Goal: Information Seeking & Learning: Find specific fact

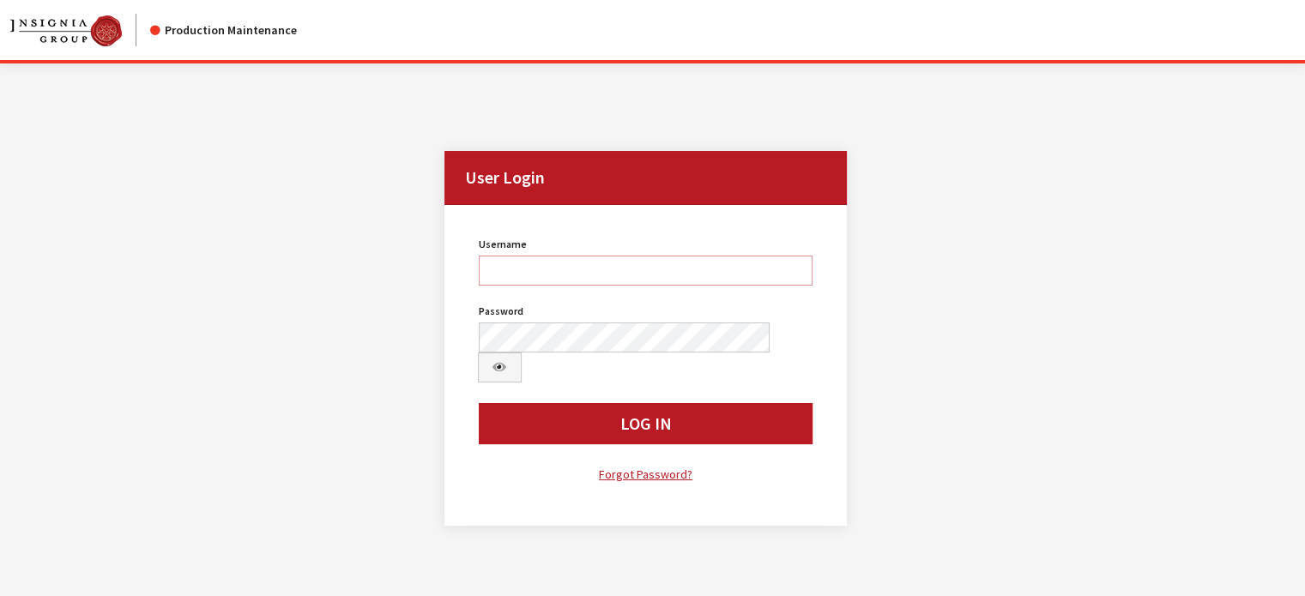
type input "cdorton"
click at [549, 403] on button "Log In" at bounding box center [646, 423] width 335 height 41
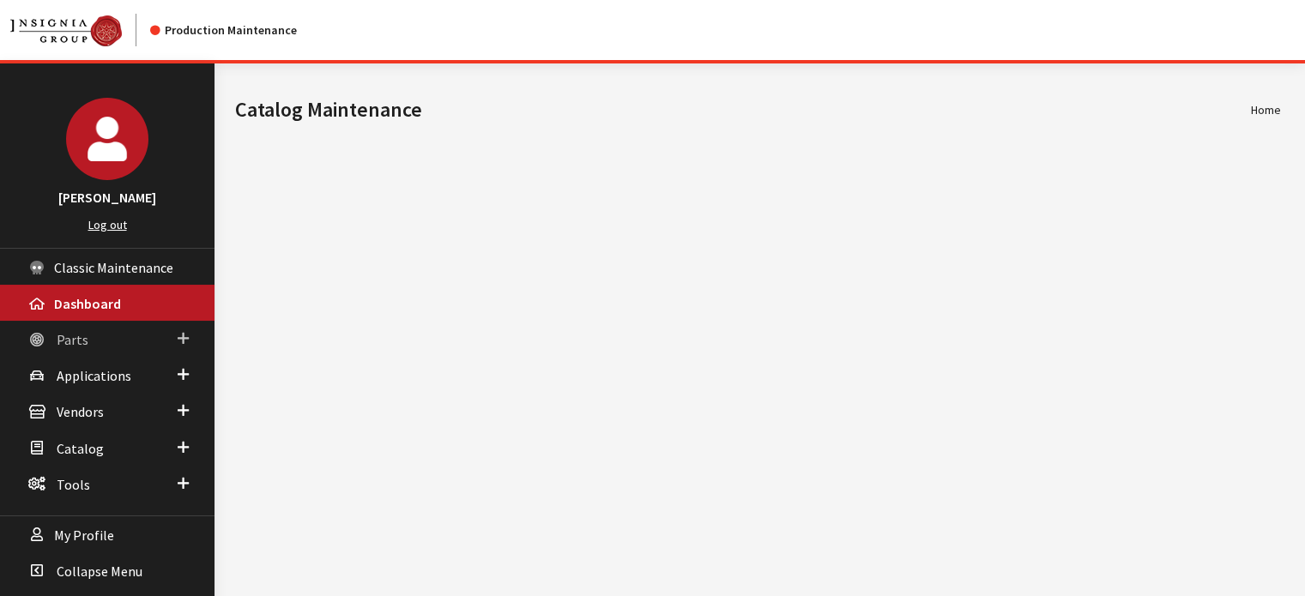
click at [72, 347] on link "Parts" at bounding box center [107, 339] width 214 height 36
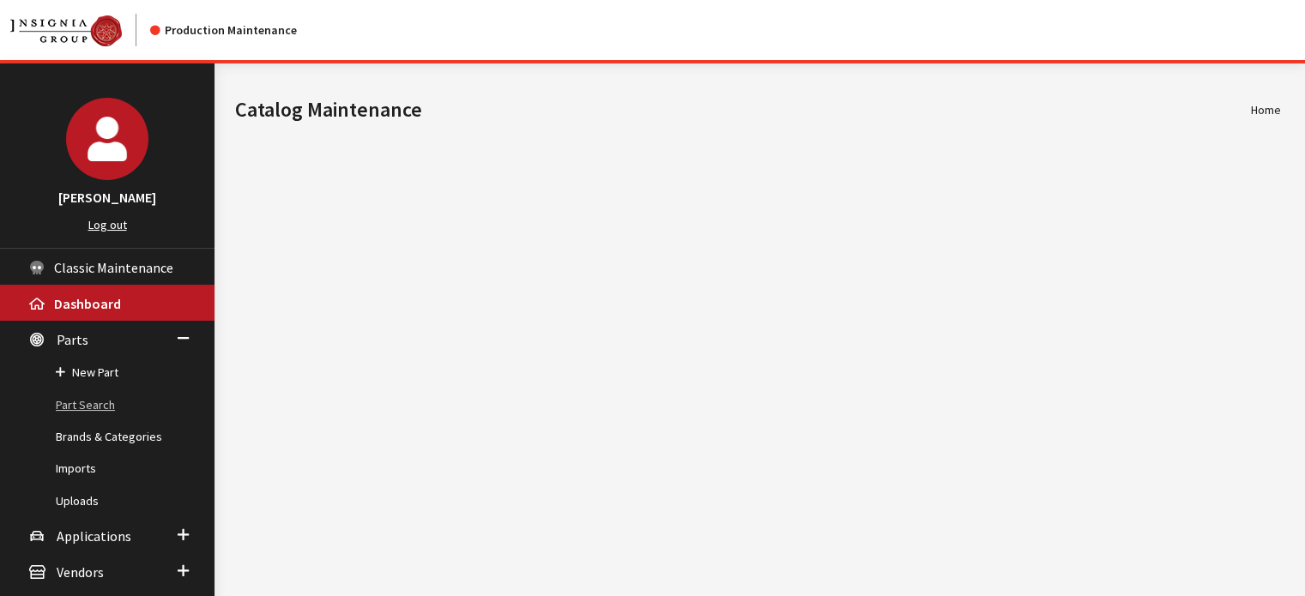
click at [103, 411] on link "Part Search" at bounding box center [107, 405] width 214 height 32
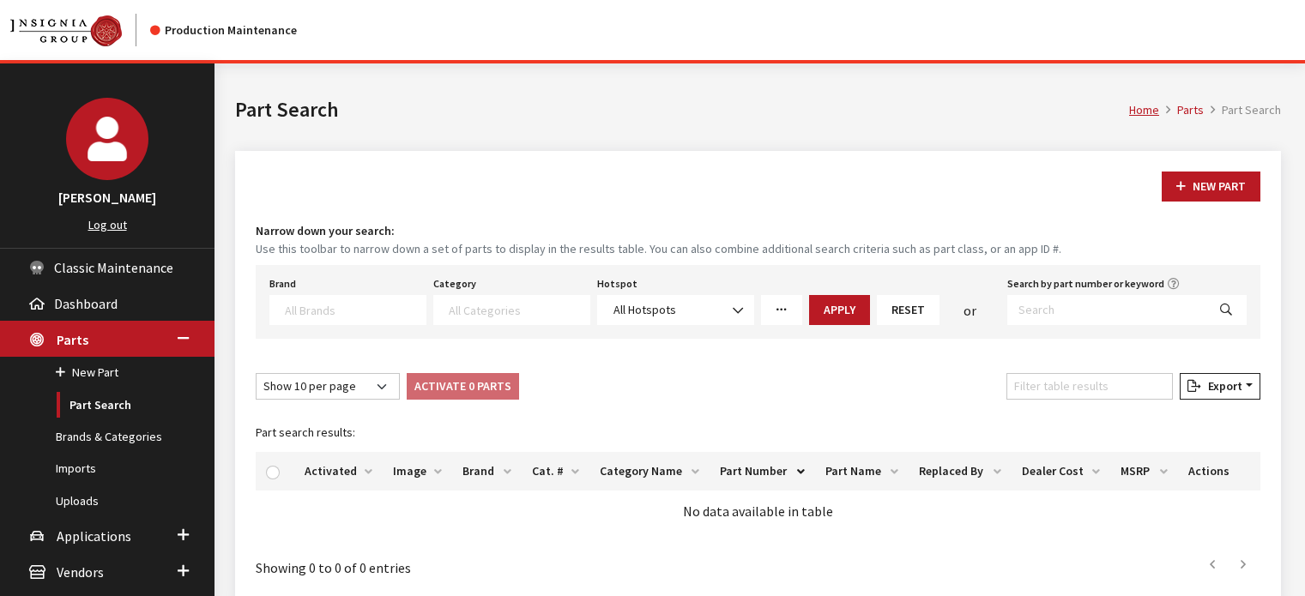
select select
click at [357, 305] on textarea "Search" at bounding box center [355, 309] width 141 height 15
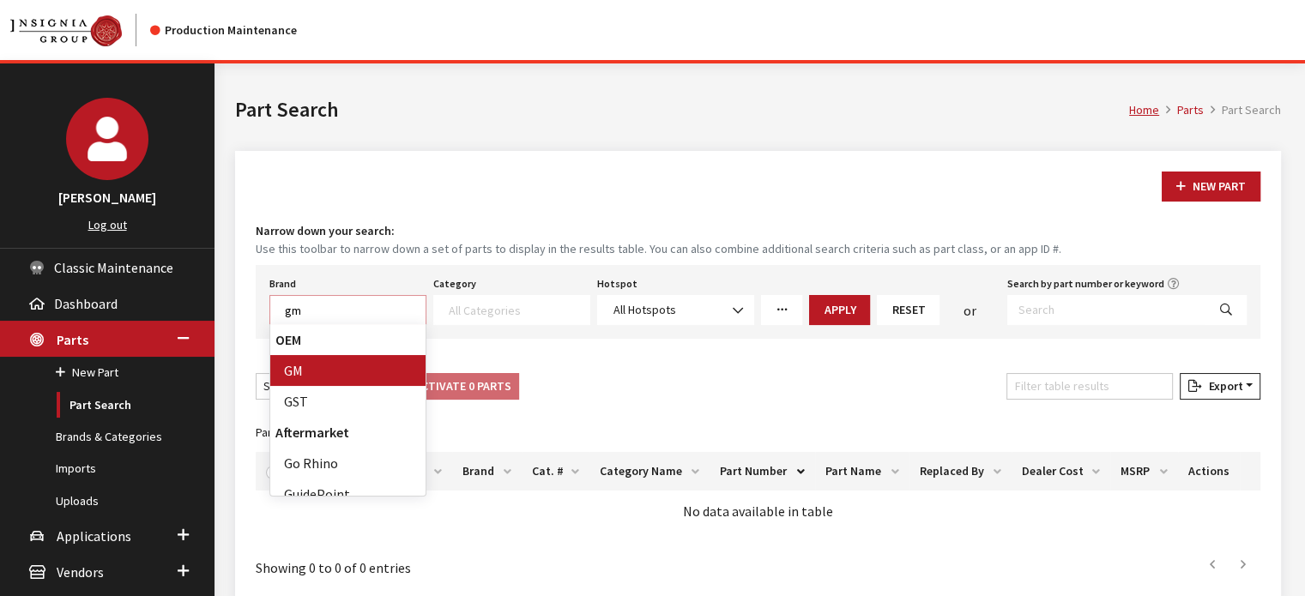
scroll to position [1, 0]
type textarea "gm"
select select "1"
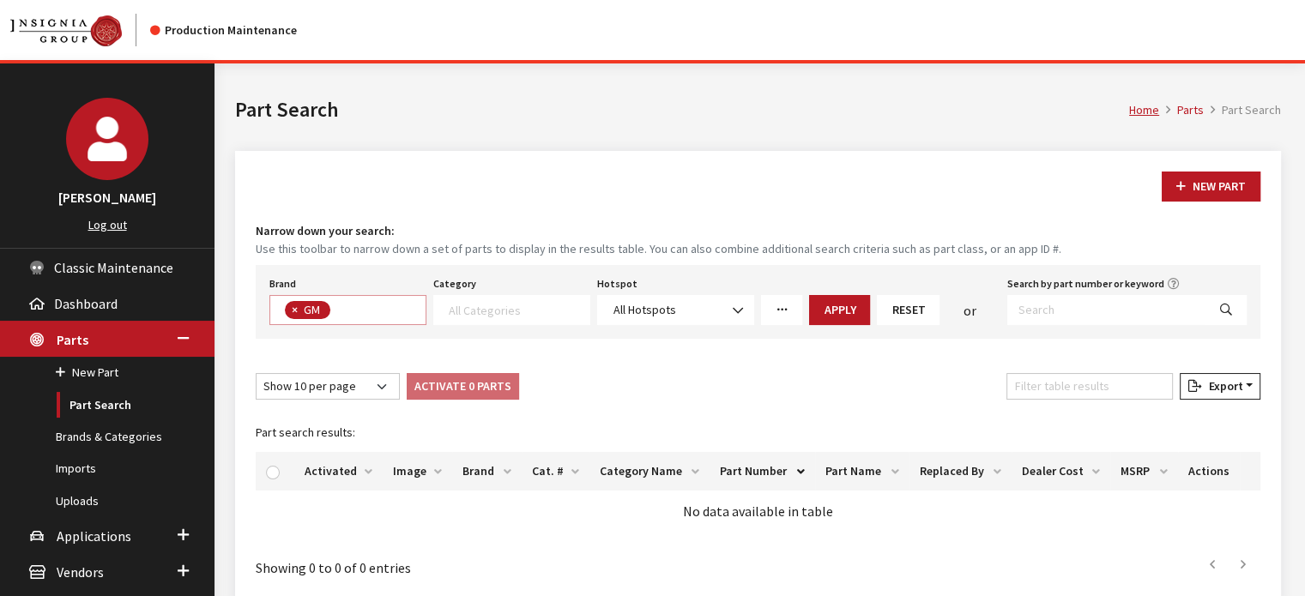
scroll to position [127, 0]
click at [440, 306] on span at bounding box center [511, 310] width 157 height 30
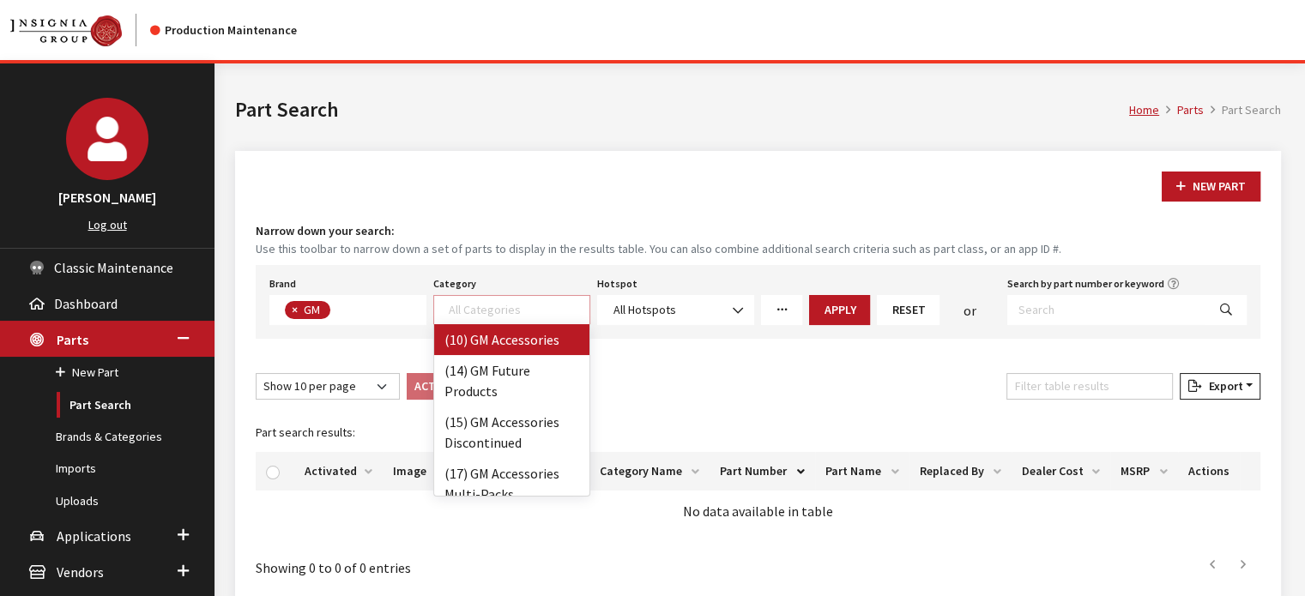
select select "5"
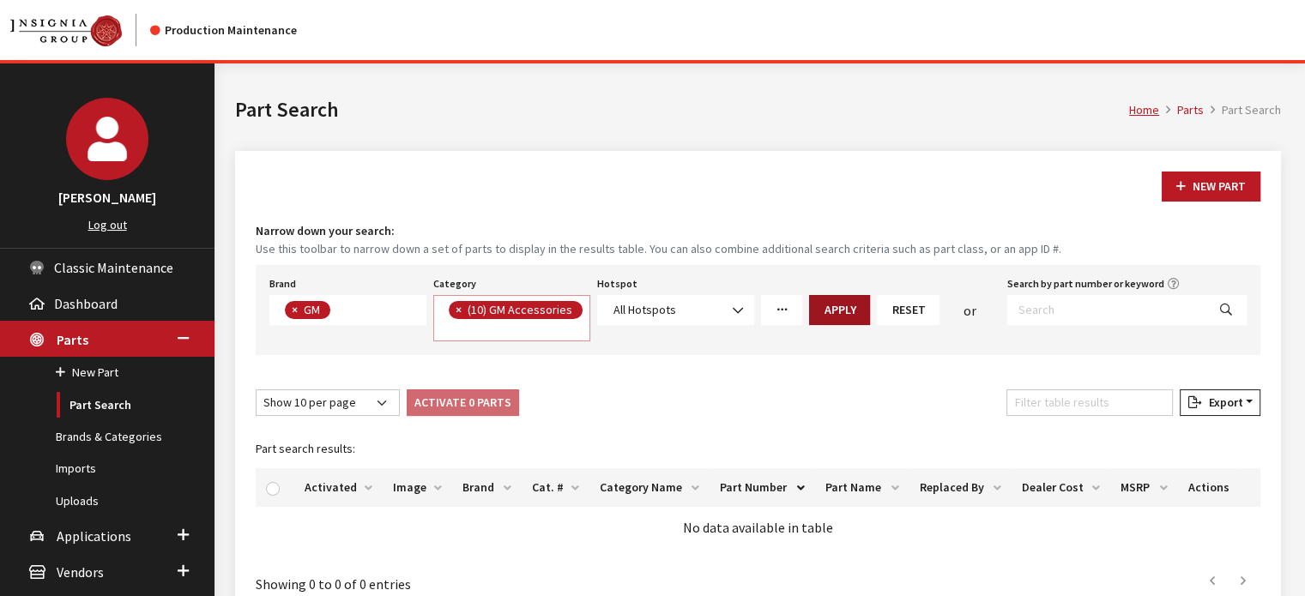
click at [837, 310] on button "Apply" at bounding box center [839, 310] width 61 height 30
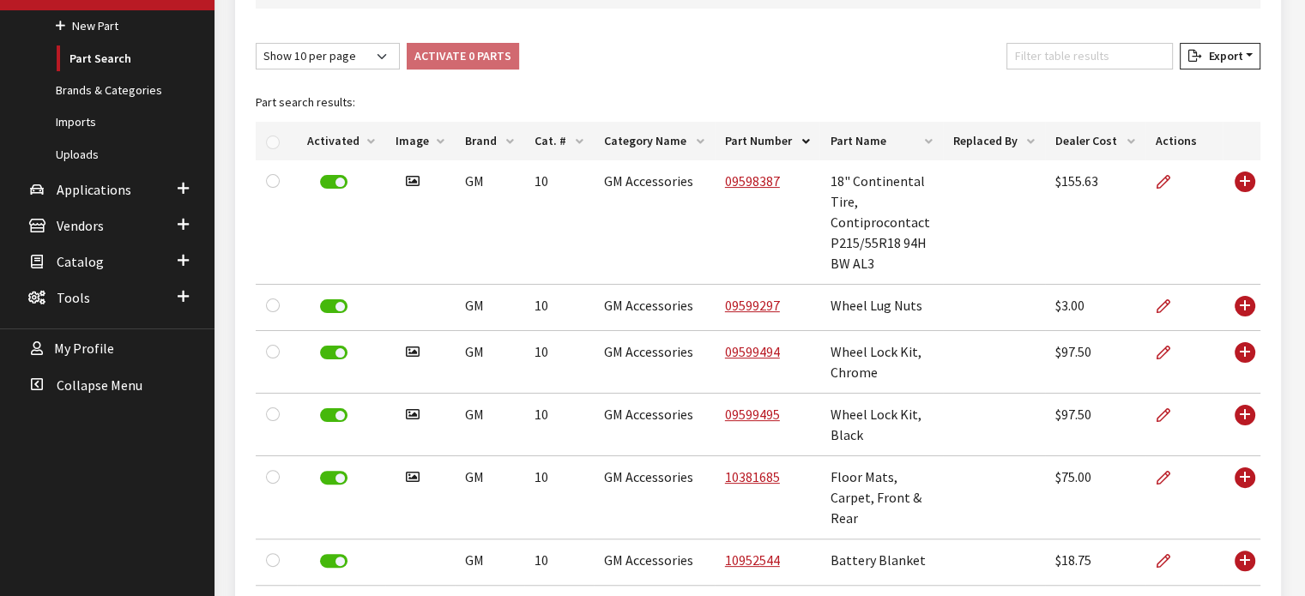
scroll to position [347, 0]
click at [784, 140] on th "Part Number" at bounding box center [768, 141] width 106 height 39
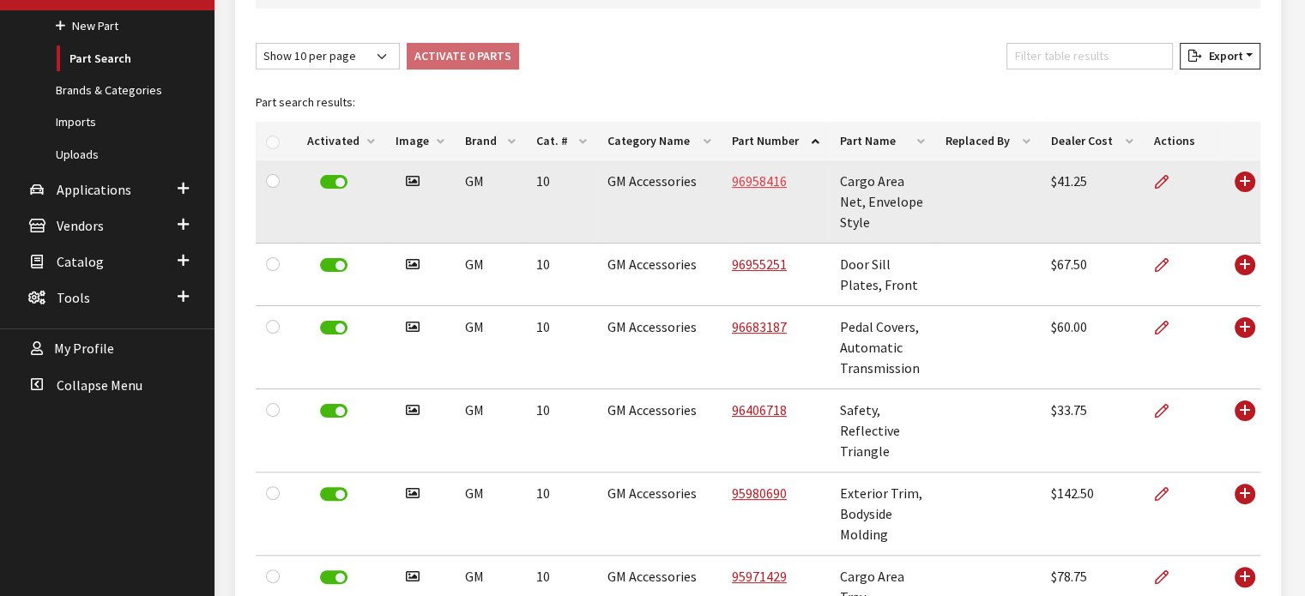
click at [762, 182] on link "96958416" at bounding box center [759, 180] width 55 height 17
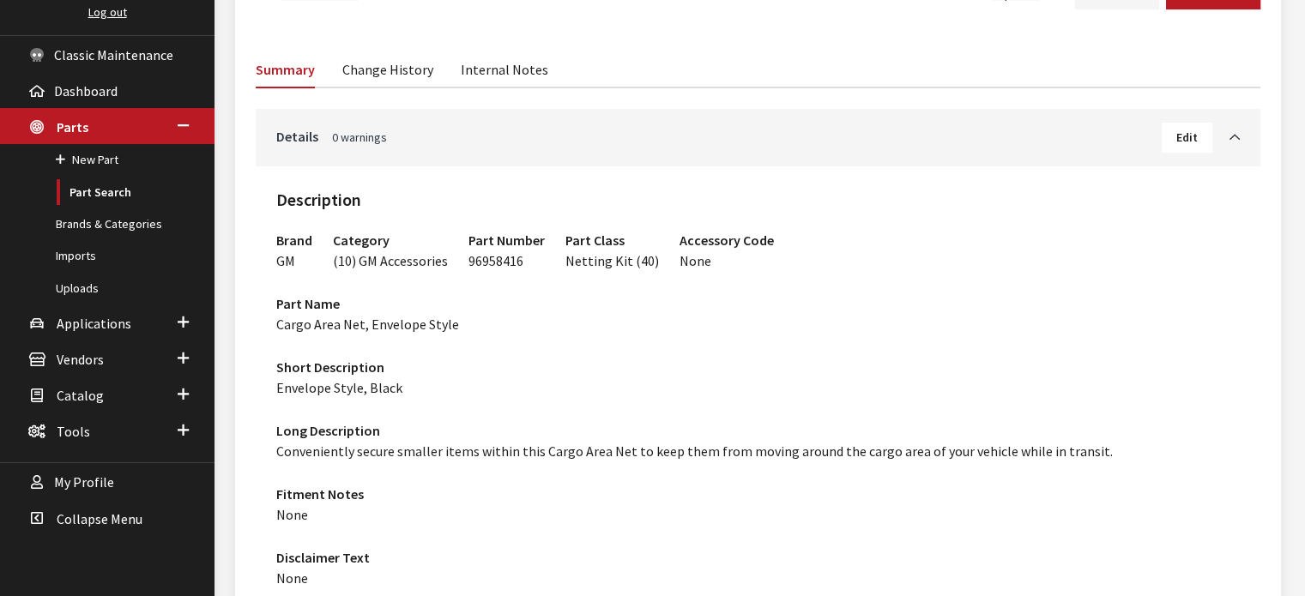
scroll to position [213, 0]
click at [498, 260] on span "96958416" at bounding box center [495, 260] width 55 height 17
copy span "96958416"
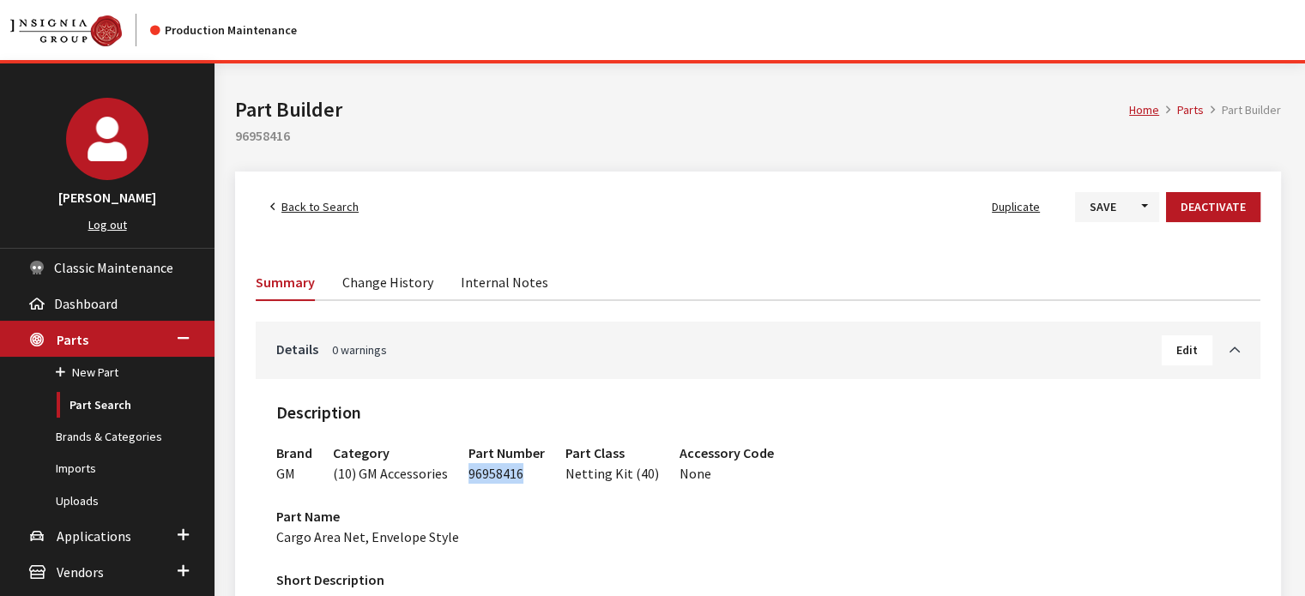
click at [288, 208] on span "Back to Search" at bounding box center [319, 206] width 77 height 15
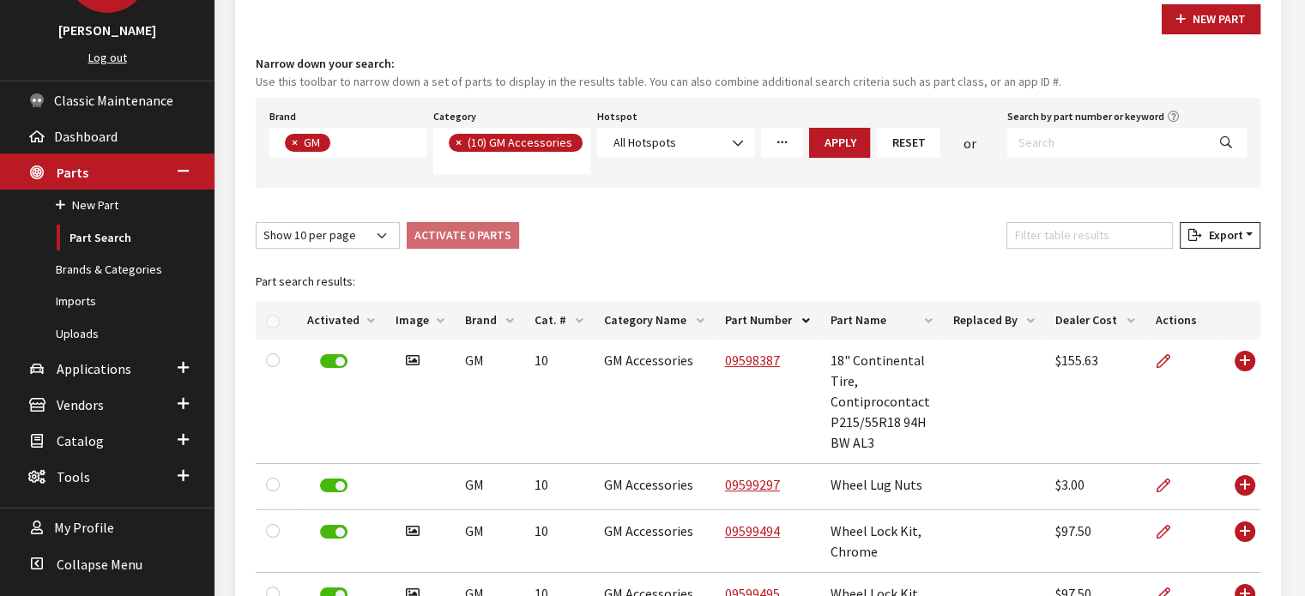
scroll to position [168, 0]
click at [860, 303] on th "Part Name" at bounding box center [880, 319] width 123 height 39
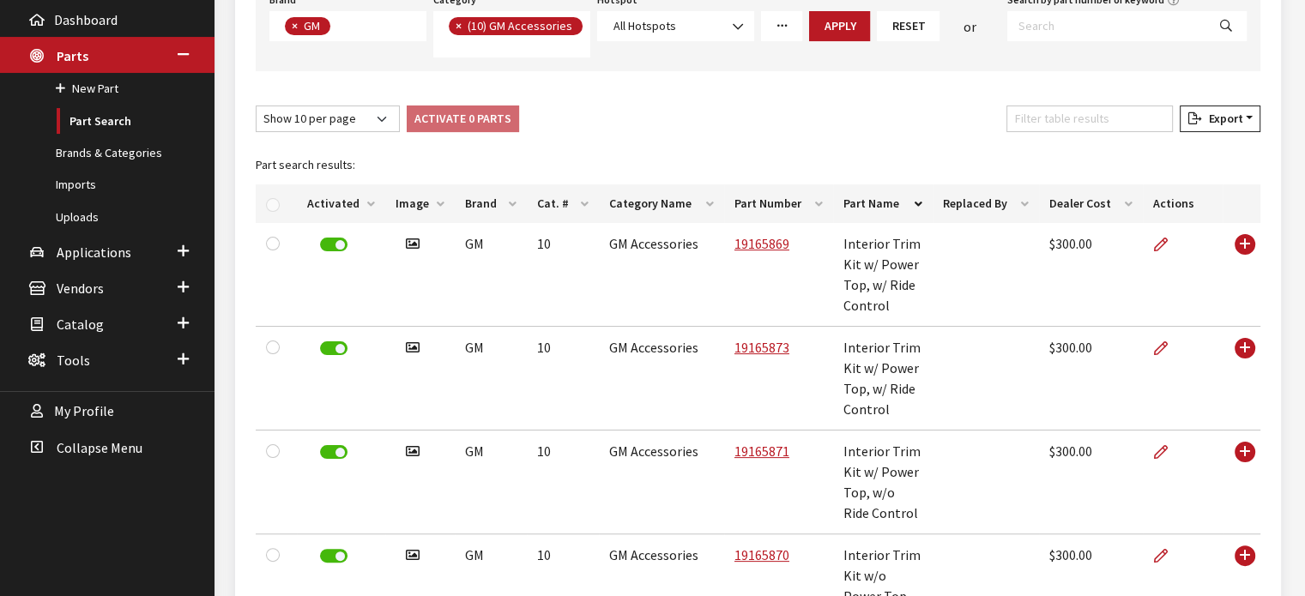
scroll to position [283, 0]
click at [875, 208] on th "Part Name" at bounding box center [883, 204] width 100 height 39
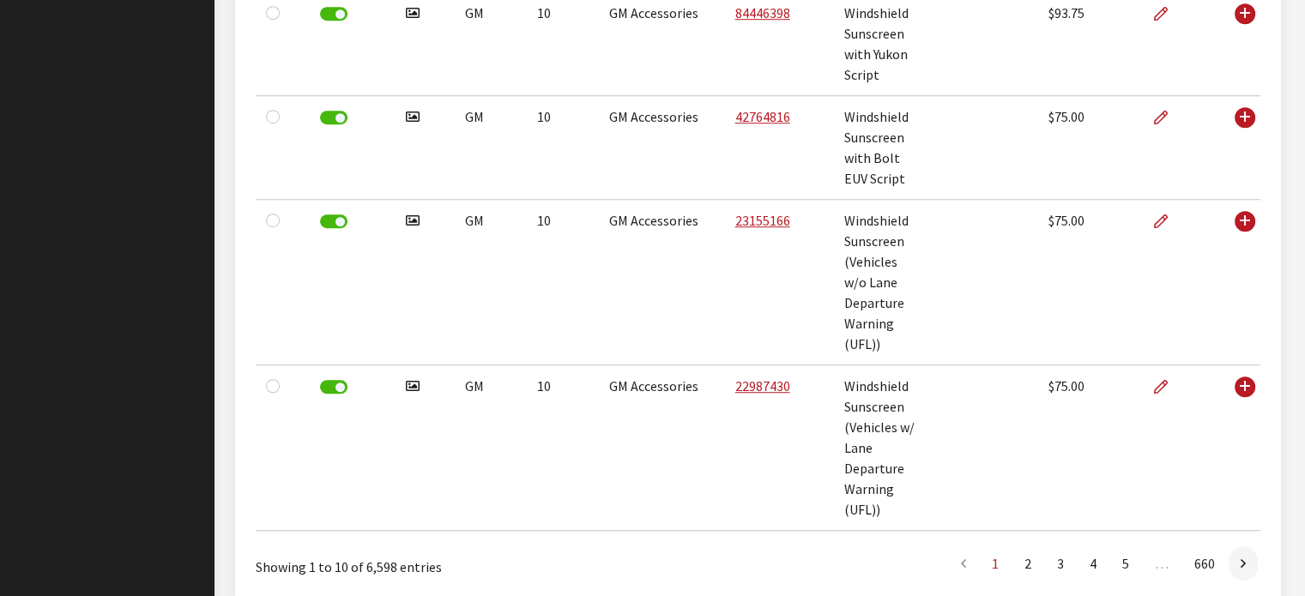
scroll to position [1173, 0]
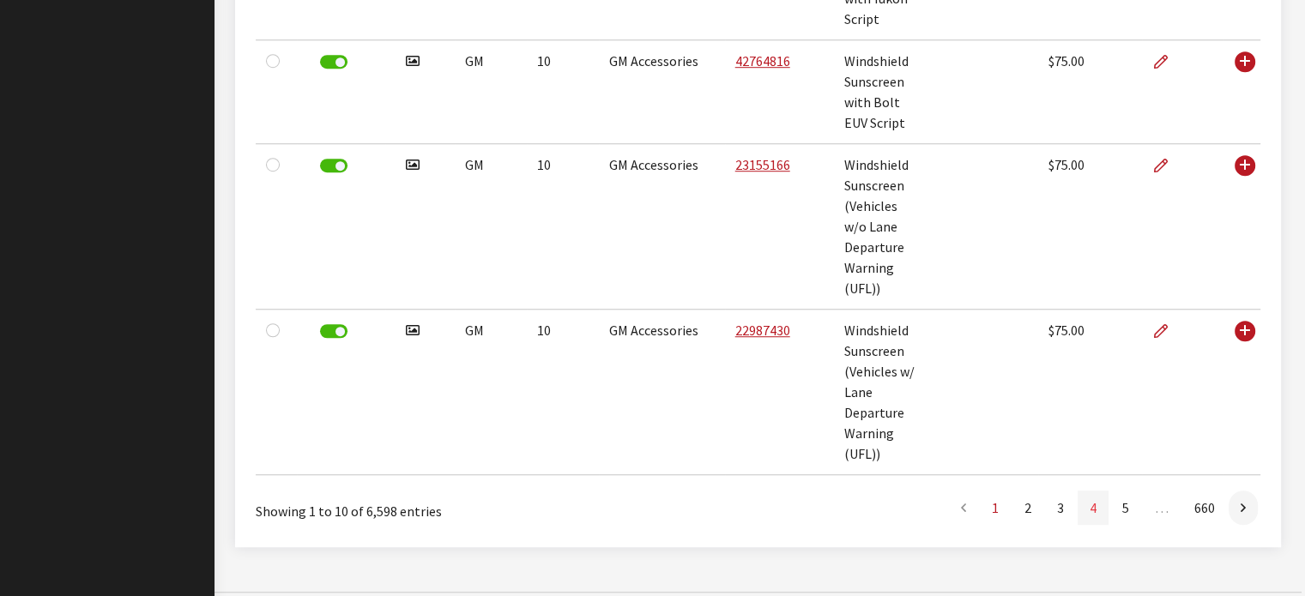
click at [1089, 491] on link "4" at bounding box center [1092, 508] width 31 height 34
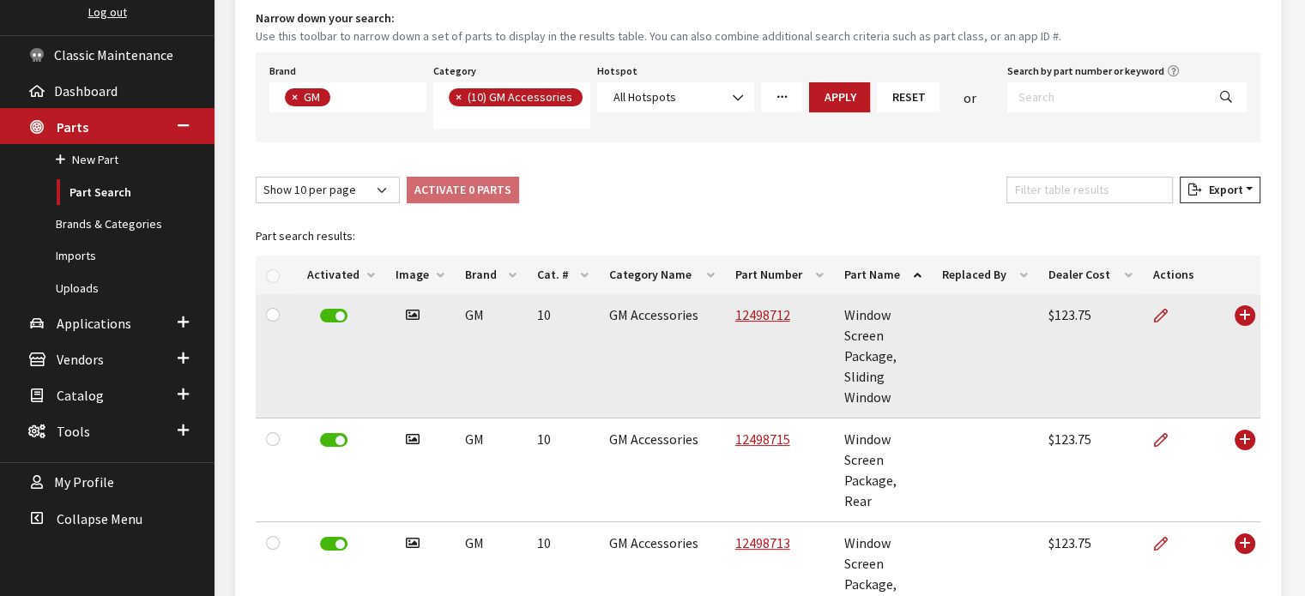
scroll to position [206, 0]
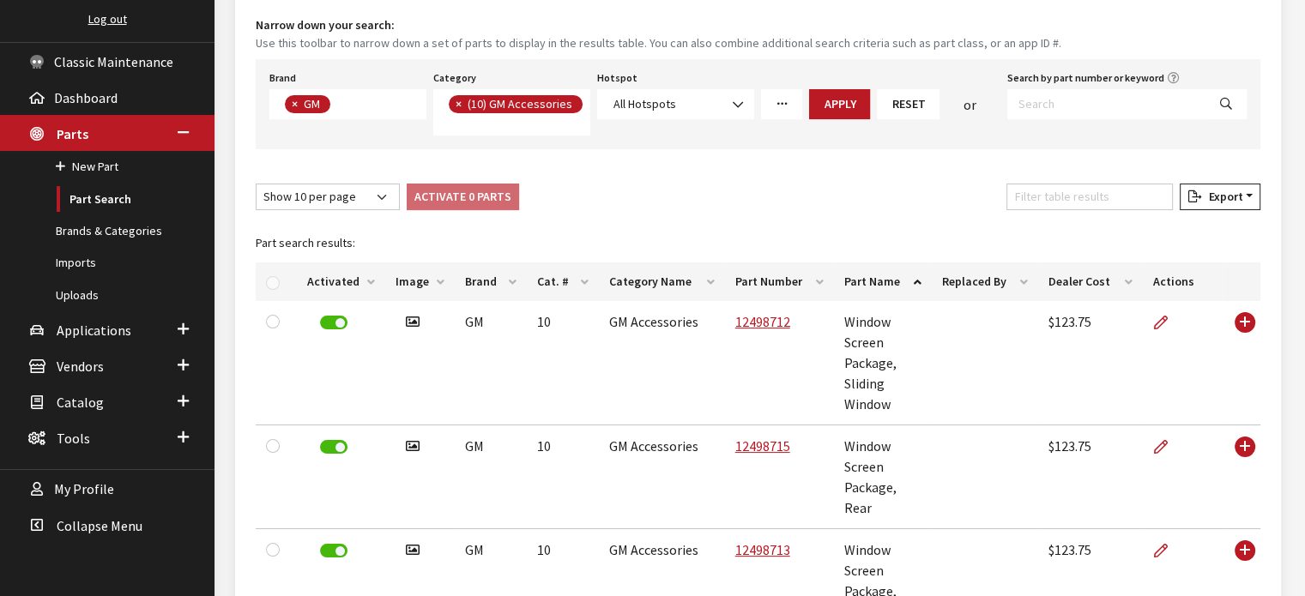
click at [860, 275] on th "Part Name" at bounding box center [883, 282] width 98 height 39
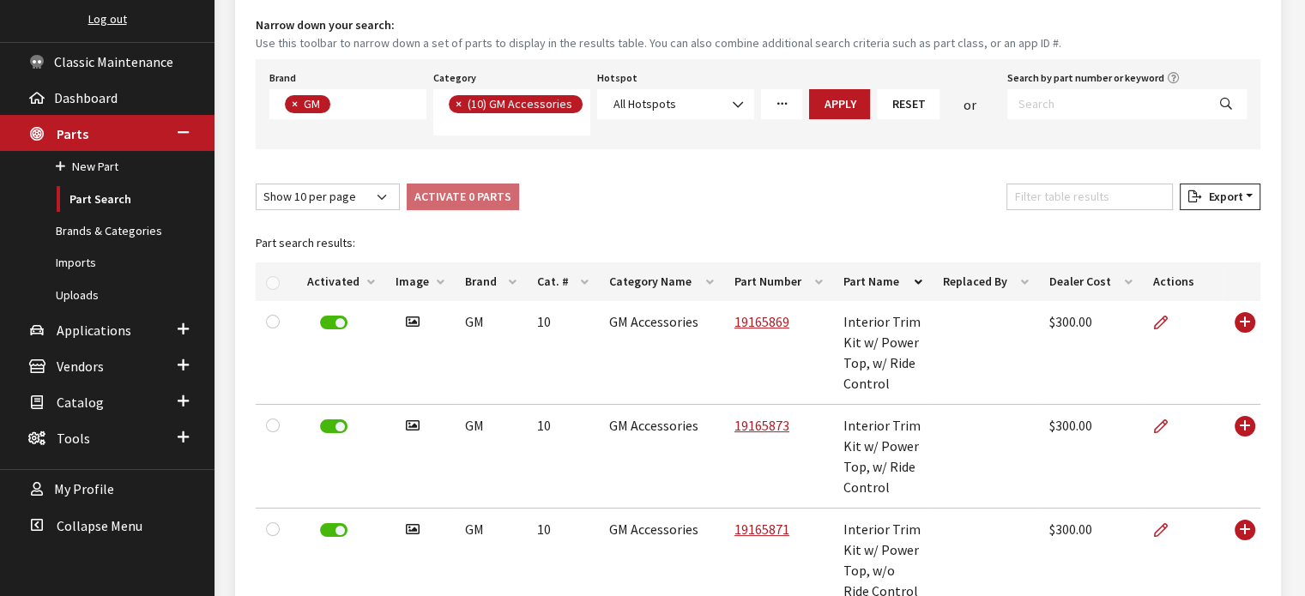
click at [548, 281] on th "Cat. #" at bounding box center [563, 282] width 72 height 39
click at [972, 282] on th "Replaced By" at bounding box center [986, 282] width 106 height 39
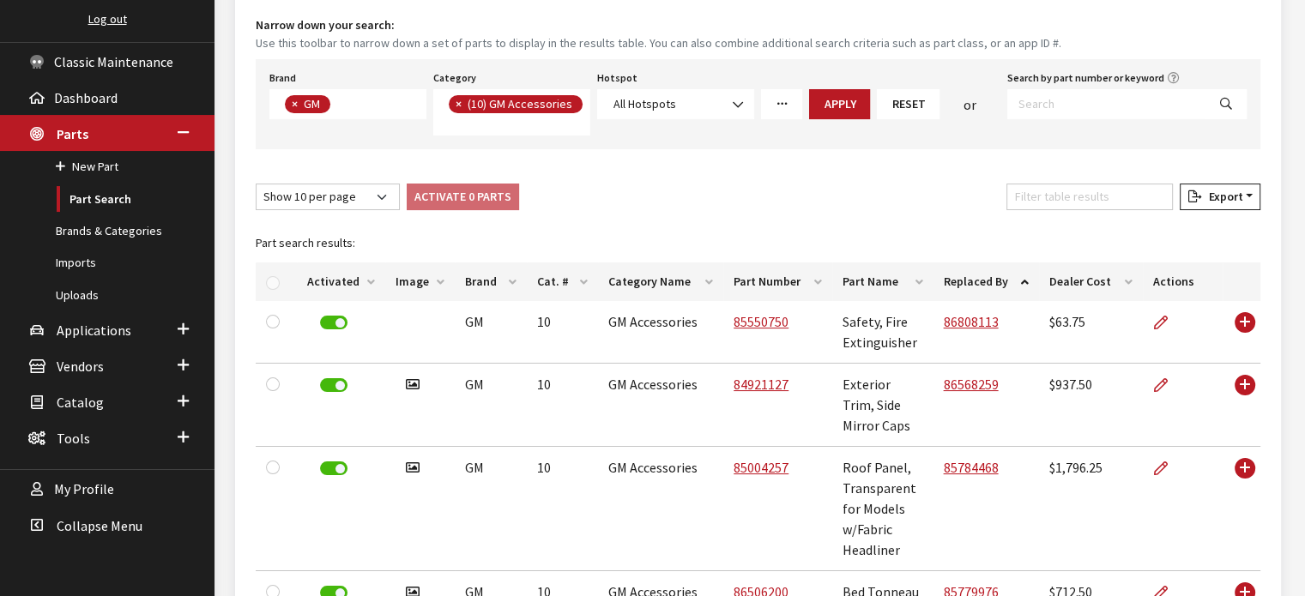
click at [972, 282] on th "Replaced By" at bounding box center [986, 282] width 106 height 39
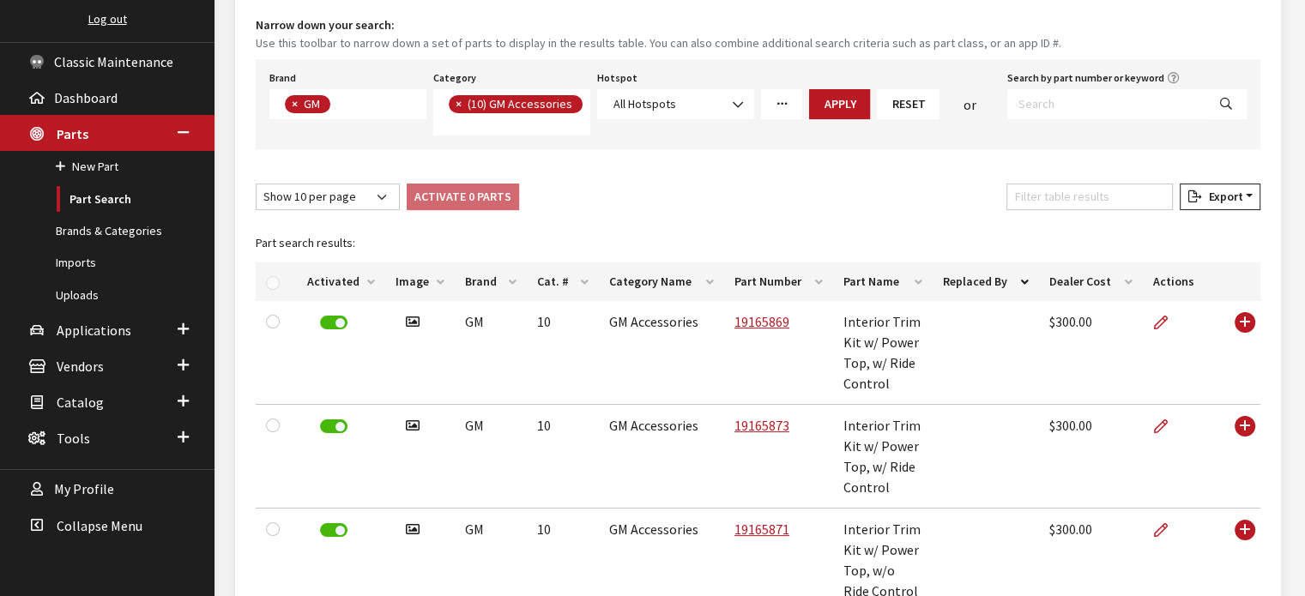
click at [754, 280] on th "Part Number" at bounding box center [778, 282] width 109 height 39
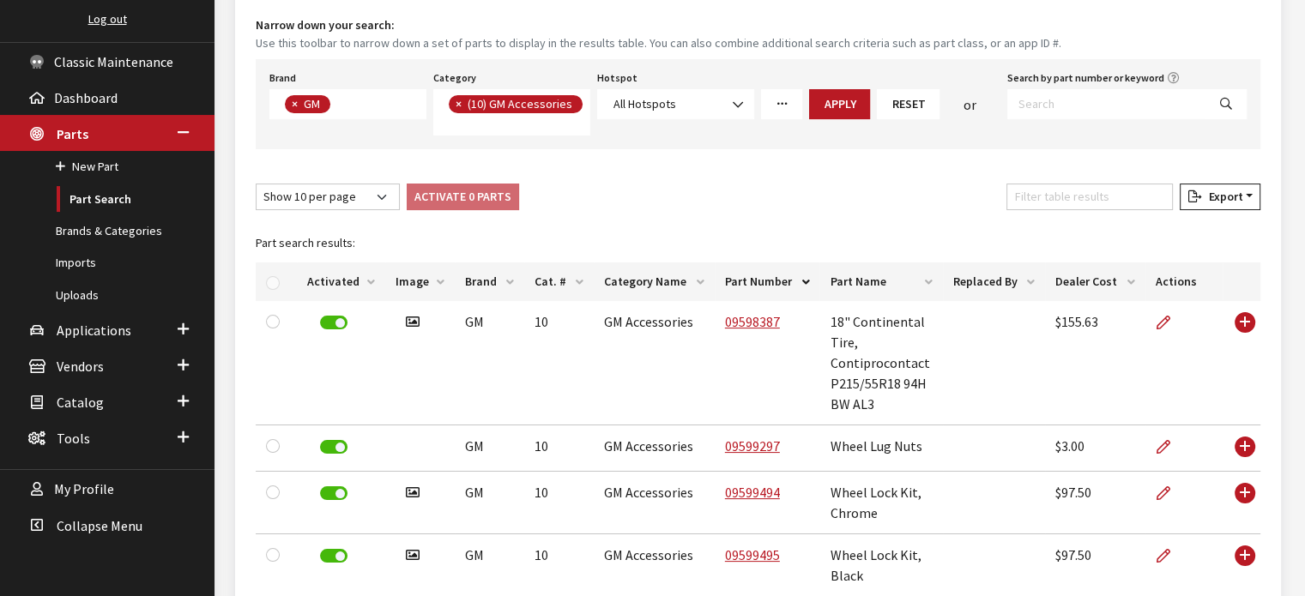
click at [754, 280] on th "Part Number" at bounding box center [768, 282] width 106 height 39
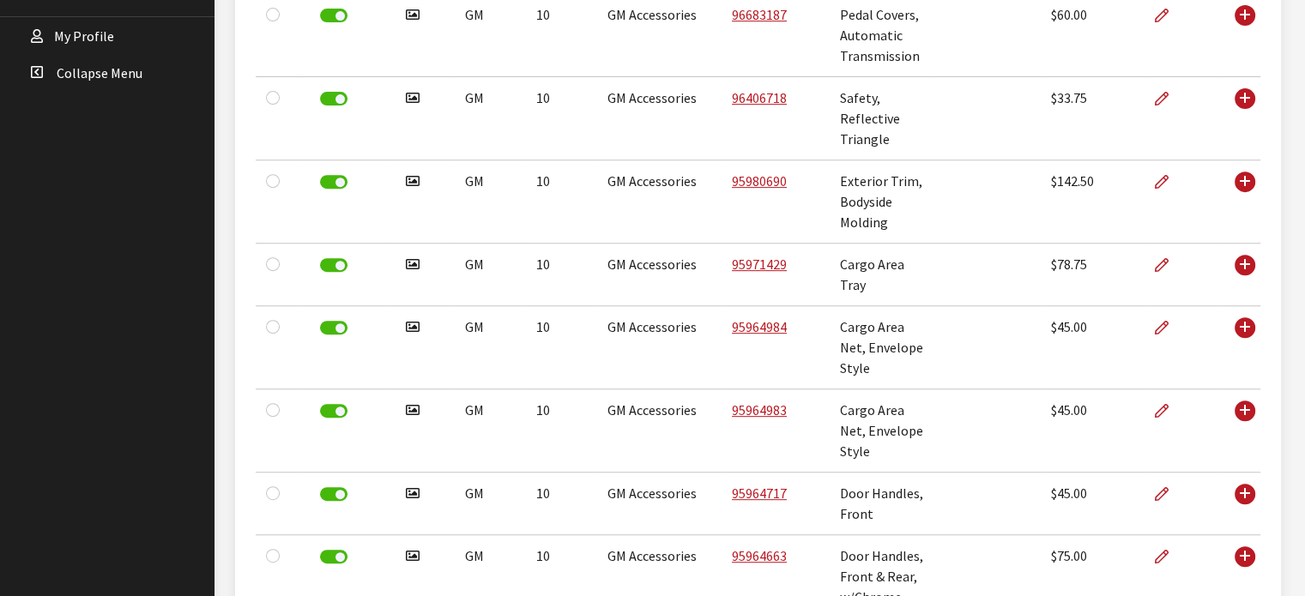
scroll to position [695, 0]
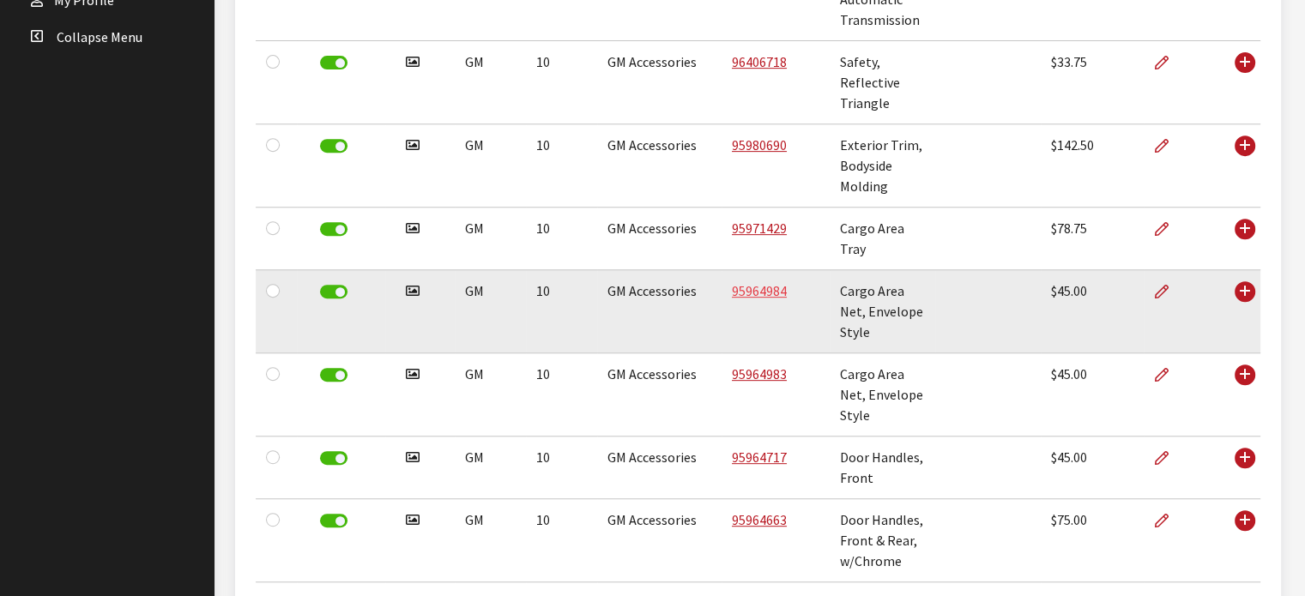
click at [749, 287] on link "95964984" at bounding box center [759, 290] width 55 height 17
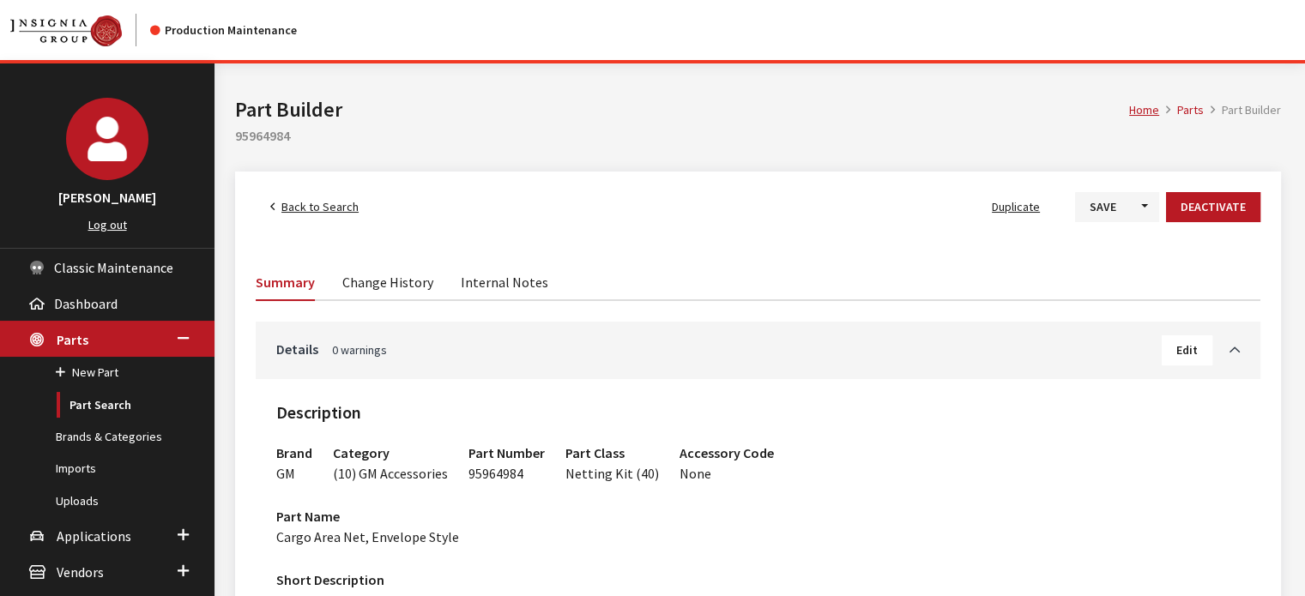
click at [378, 287] on link "Change History" at bounding box center [387, 281] width 91 height 36
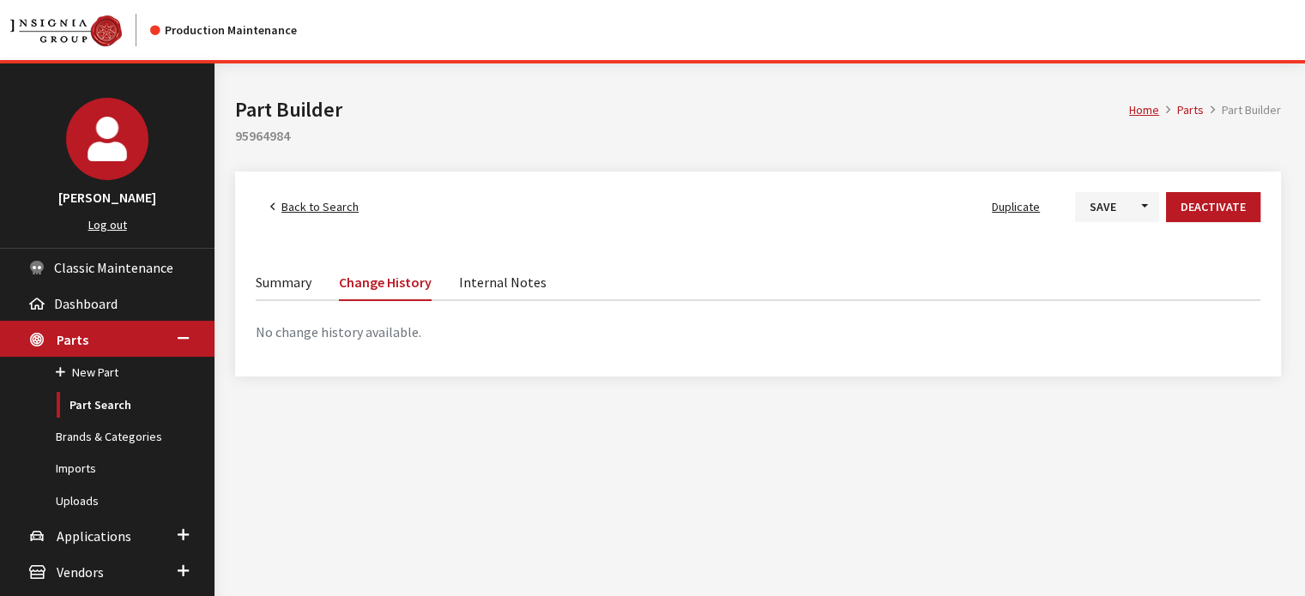
click at [303, 277] on link "Summary" at bounding box center [284, 281] width 56 height 36
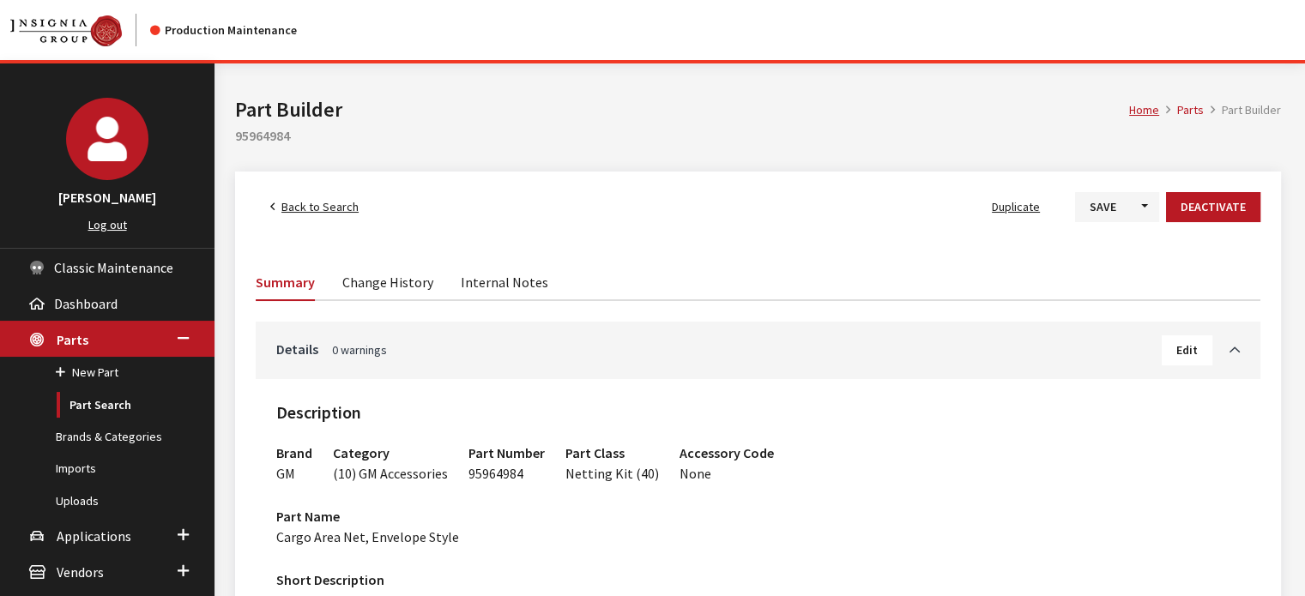
click at [310, 204] on span "Back to Search" at bounding box center [319, 206] width 77 height 15
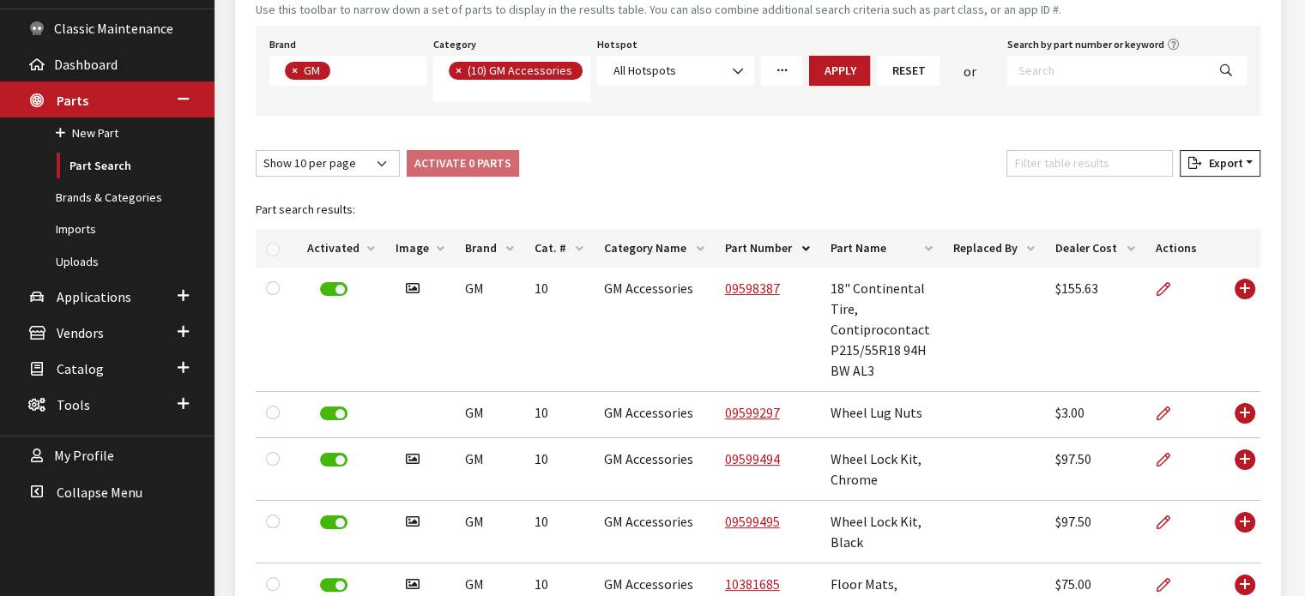
scroll to position [243, 0]
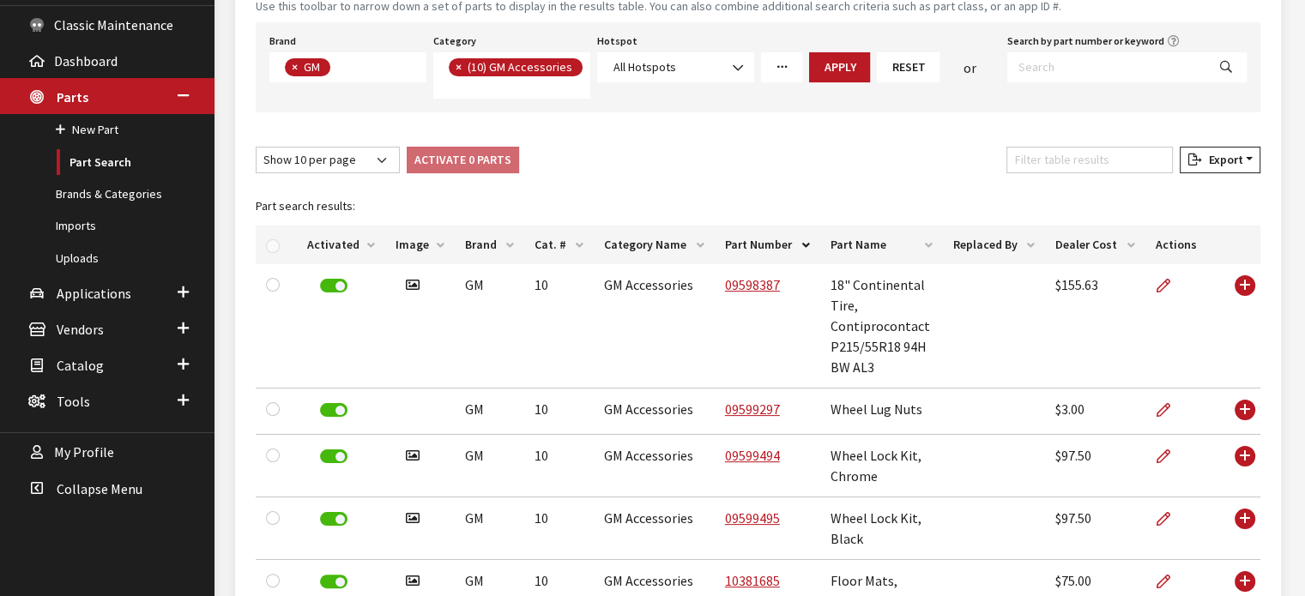
click at [773, 76] on link "More Filters" at bounding box center [781, 67] width 41 height 30
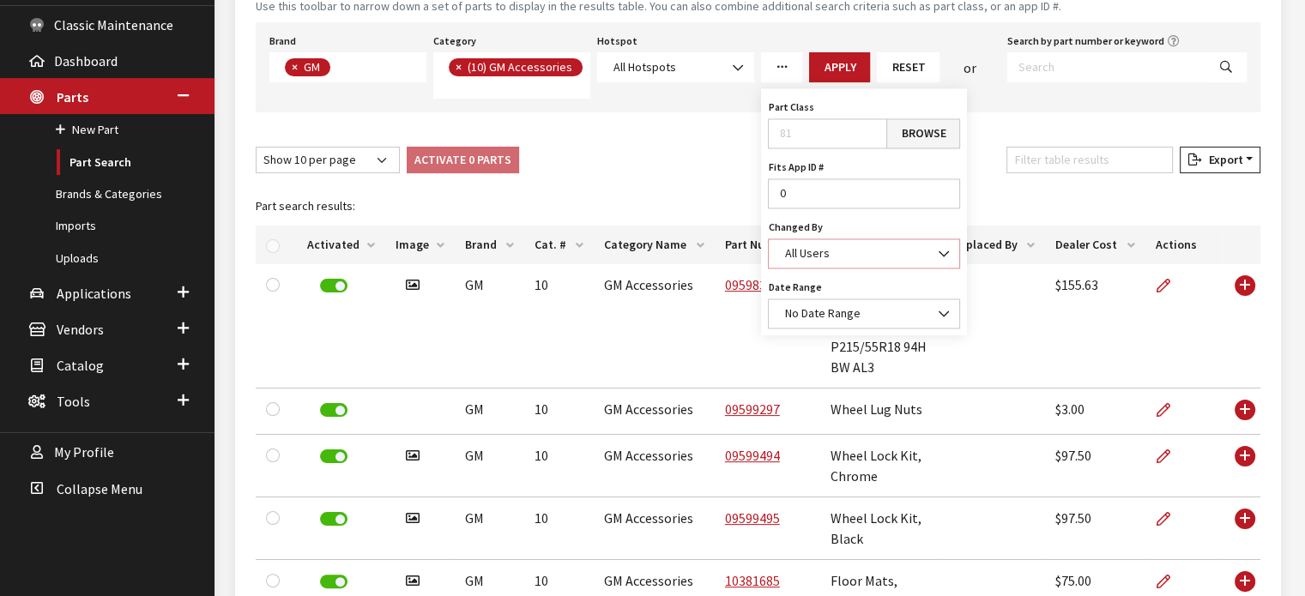
click at [820, 256] on span "All Users" at bounding box center [806, 252] width 45 height 15
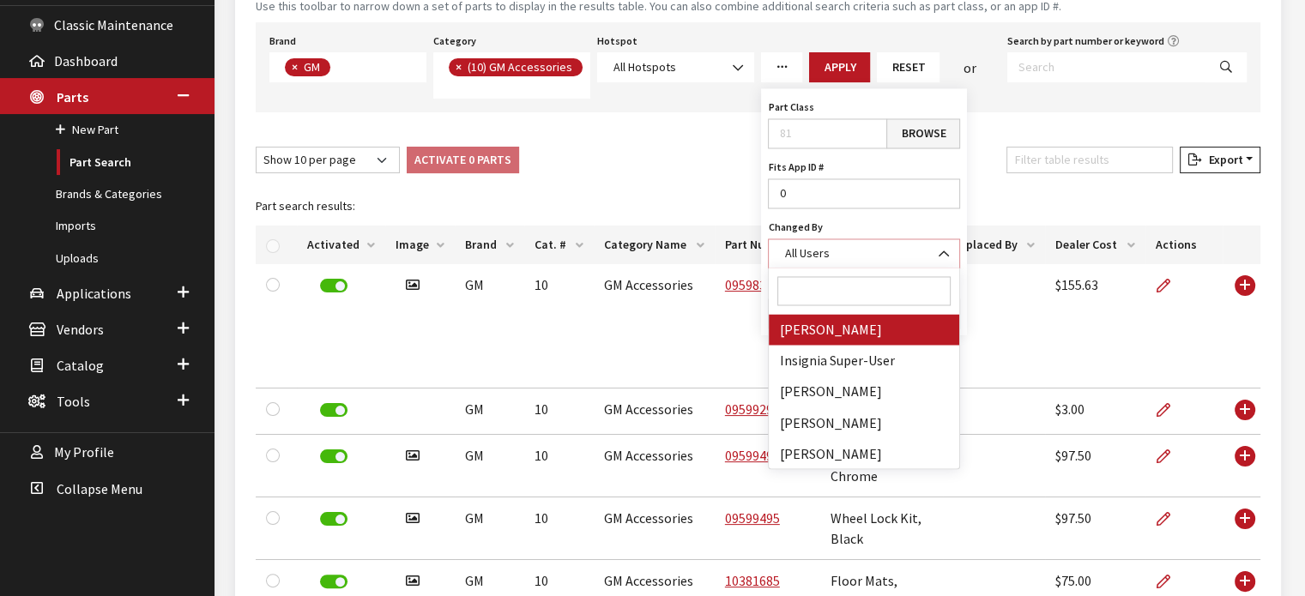
select select "cdorton"
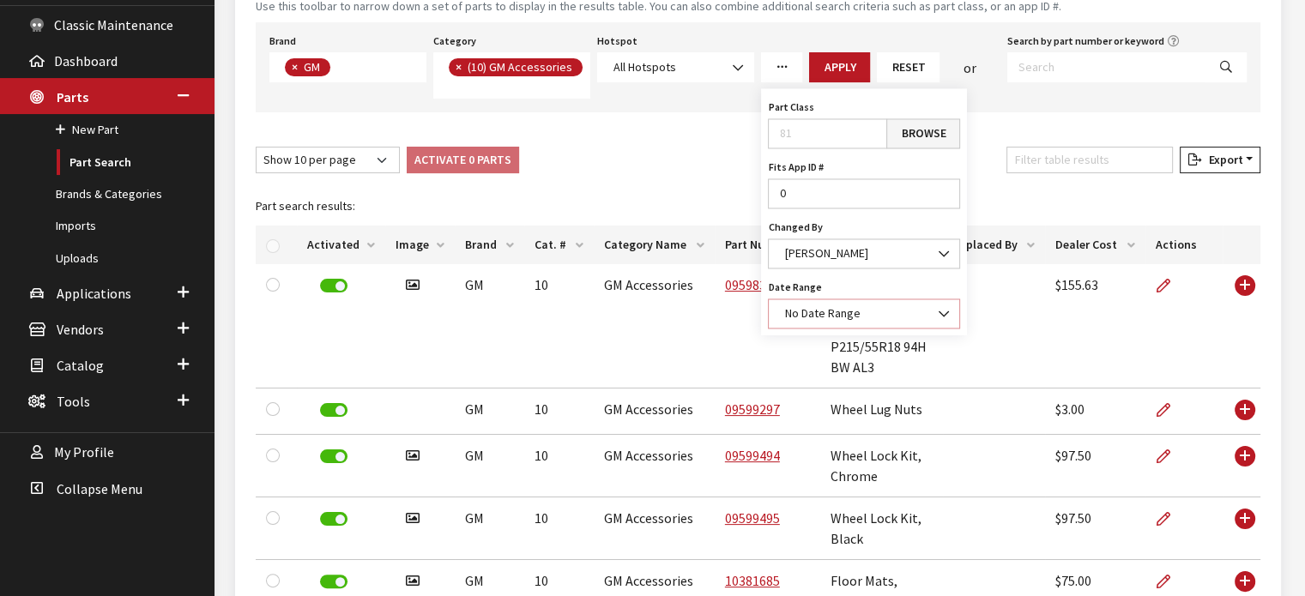
click at [812, 308] on span "No Date Range" at bounding box center [821, 312] width 75 height 15
click at [844, 63] on button "Apply" at bounding box center [839, 67] width 61 height 30
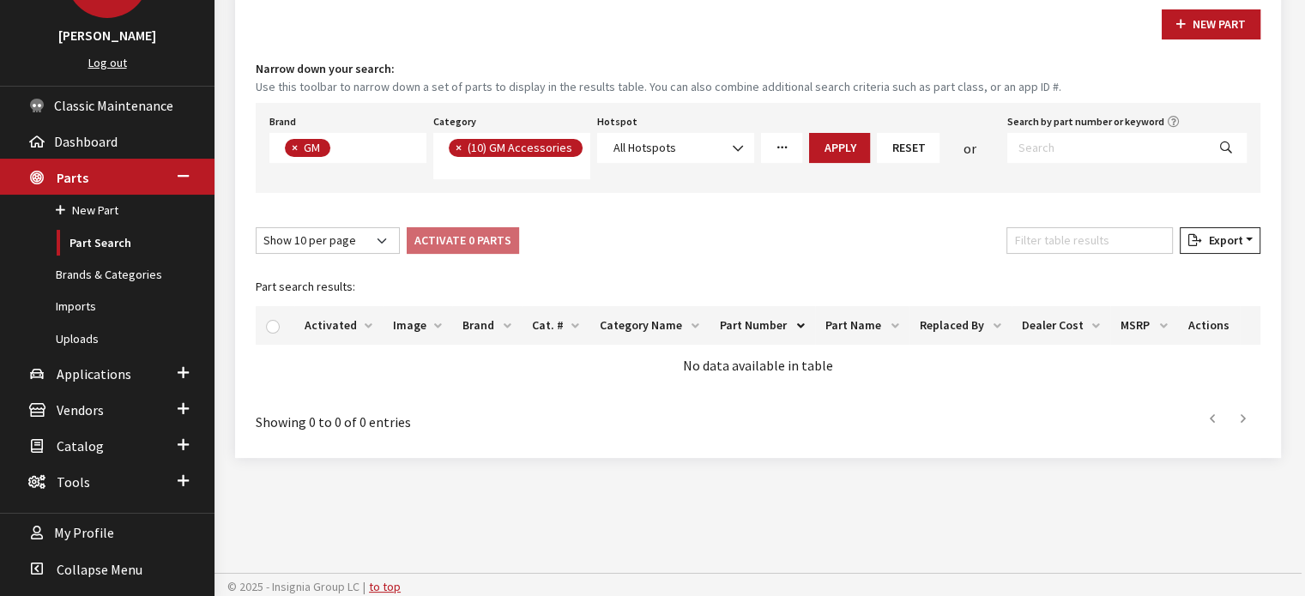
click at [785, 157] on link "More Filters" at bounding box center [781, 148] width 41 height 30
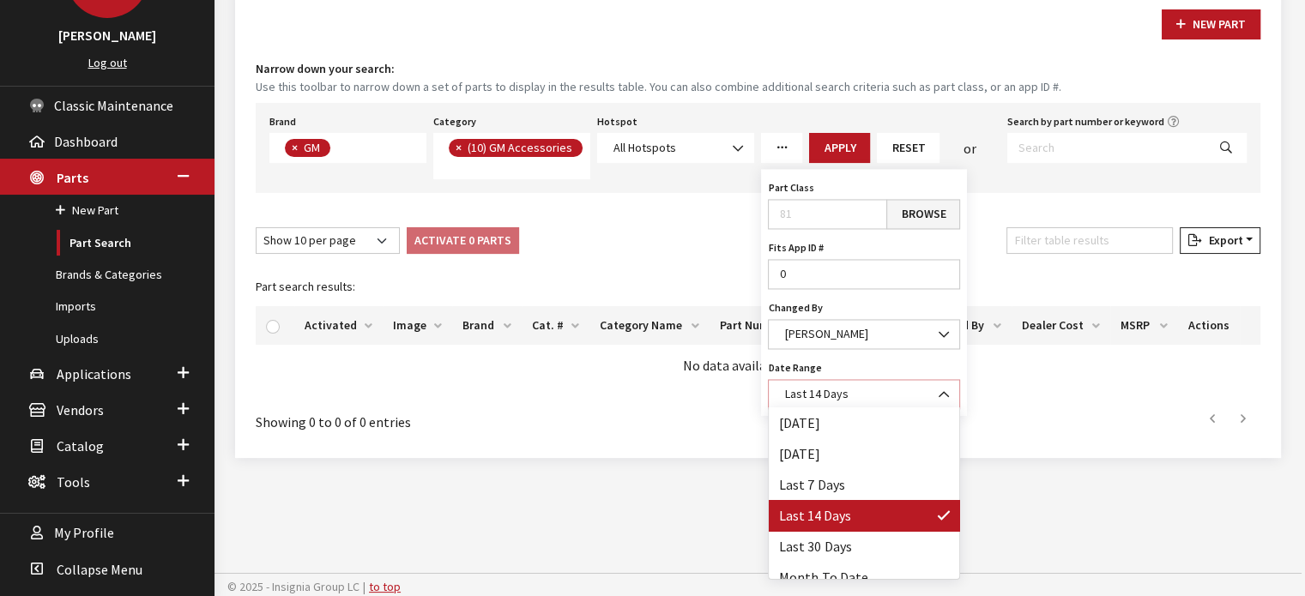
click at [810, 403] on span "Last 14 Days" at bounding box center [864, 394] width 192 height 30
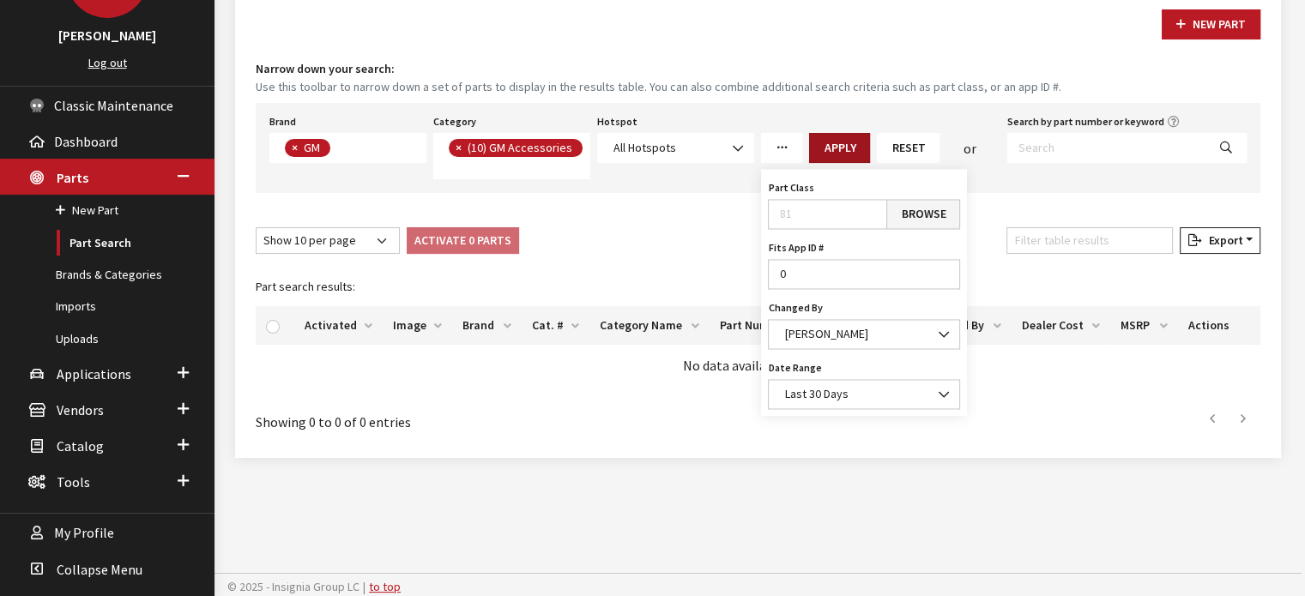
click at [852, 138] on button "Apply" at bounding box center [839, 148] width 61 height 30
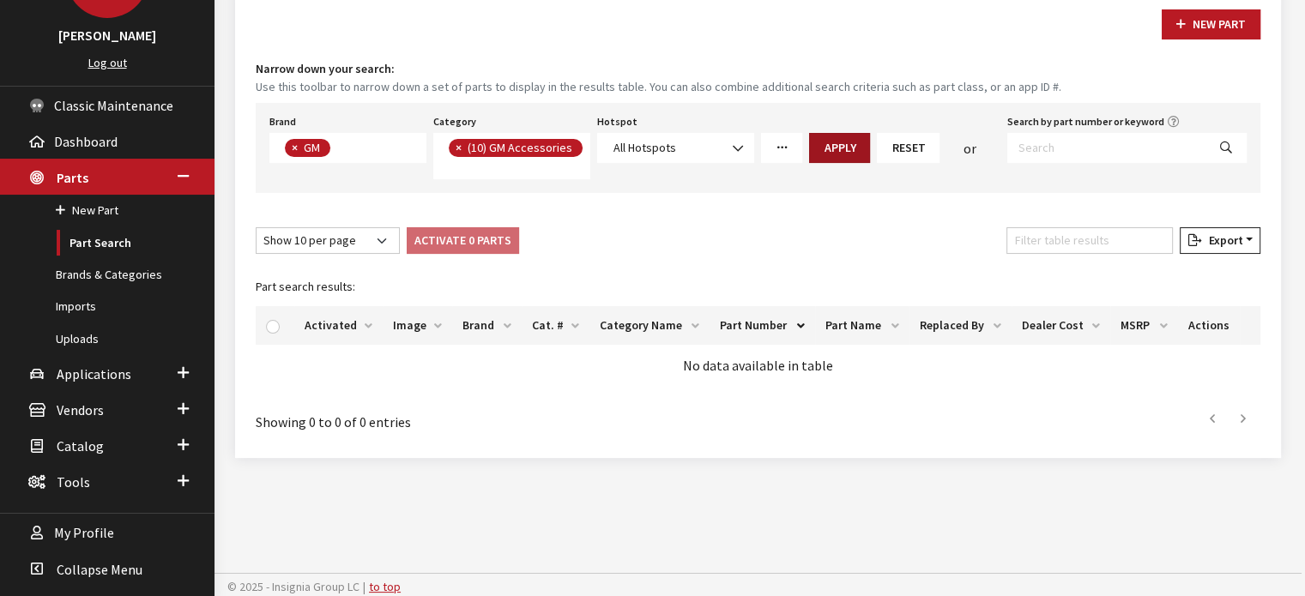
click at [852, 138] on button "Apply" at bounding box center [839, 148] width 61 height 30
click at [774, 154] on link "More Filters" at bounding box center [781, 148] width 41 height 30
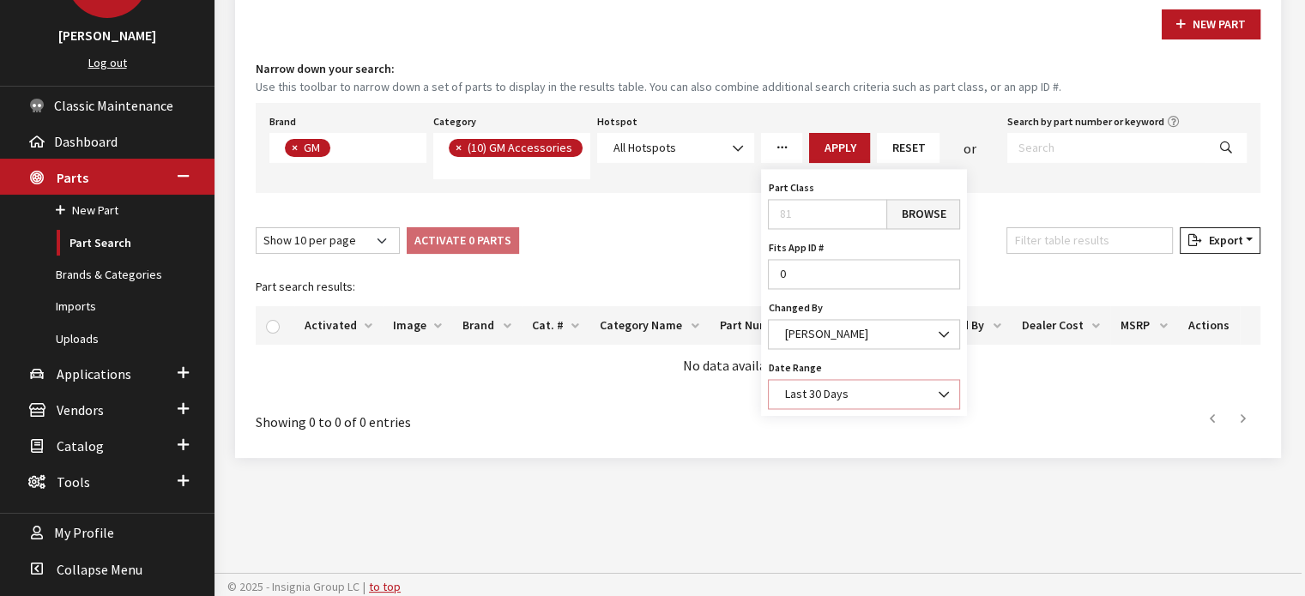
click at [864, 399] on span "Last 30 Days" at bounding box center [864, 394] width 170 height 18
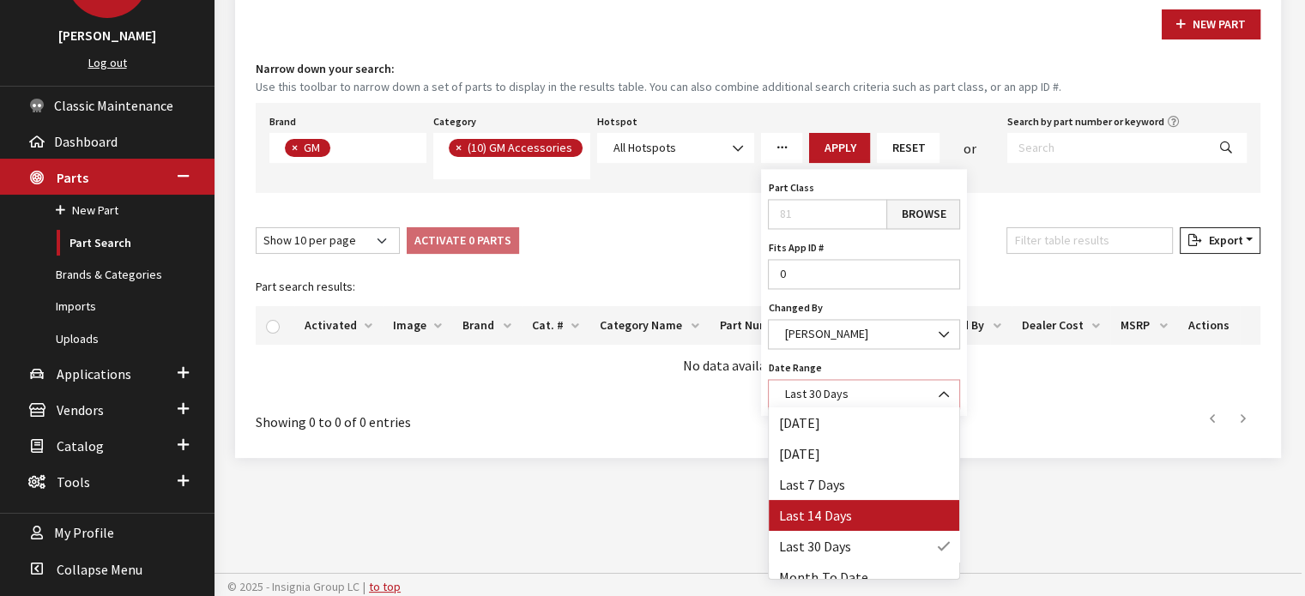
scroll to position [75, 0]
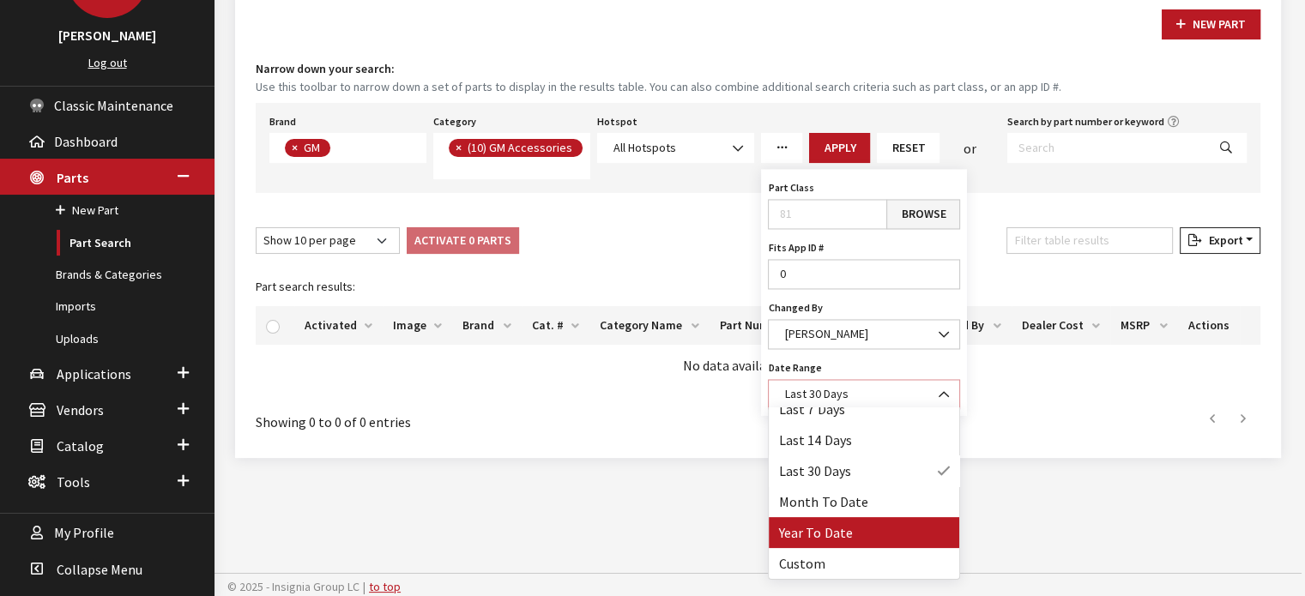
select select "64"
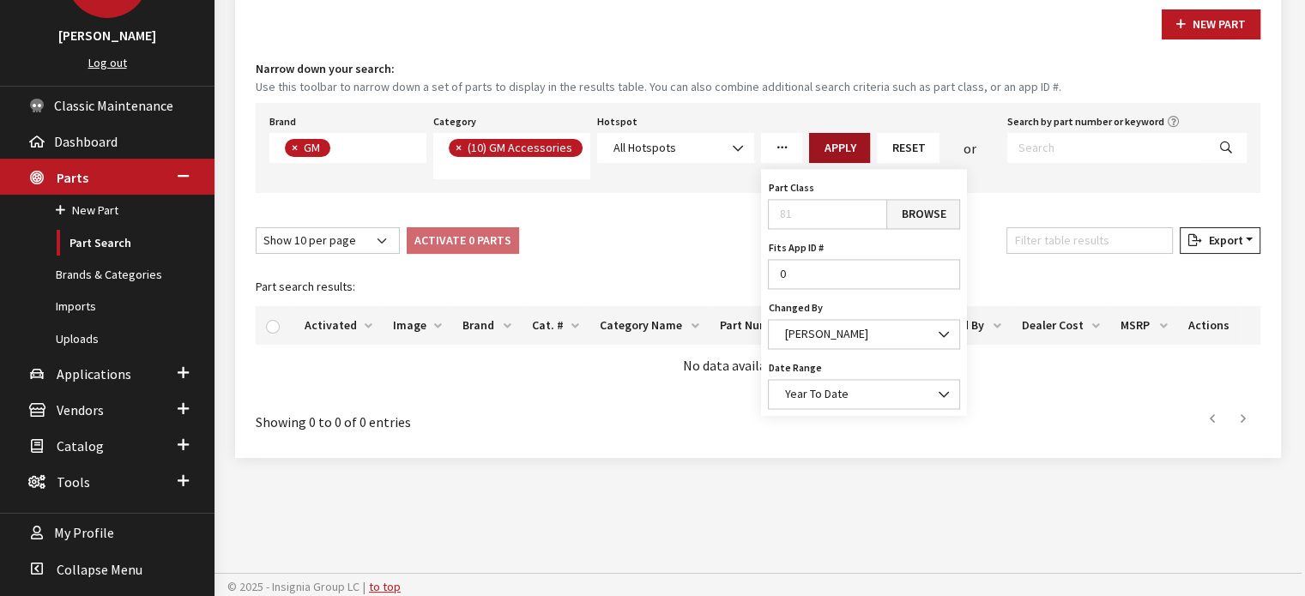
click at [840, 143] on button "Apply" at bounding box center [839, 148] width 61 height 30
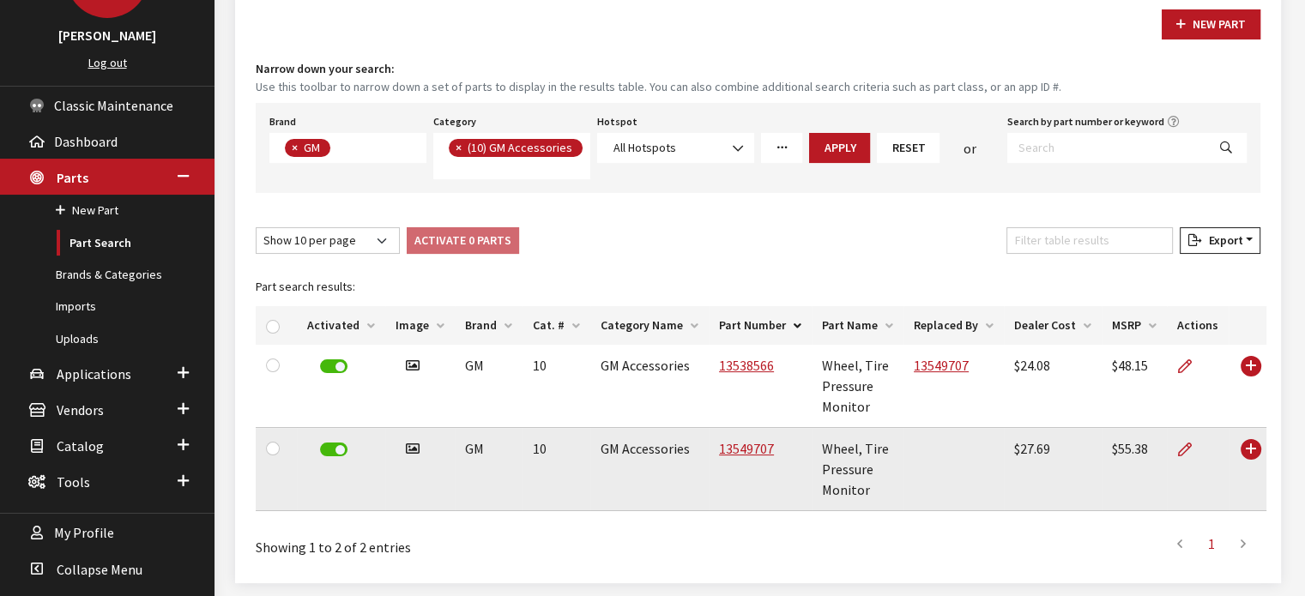
scroll to position [220, 0]
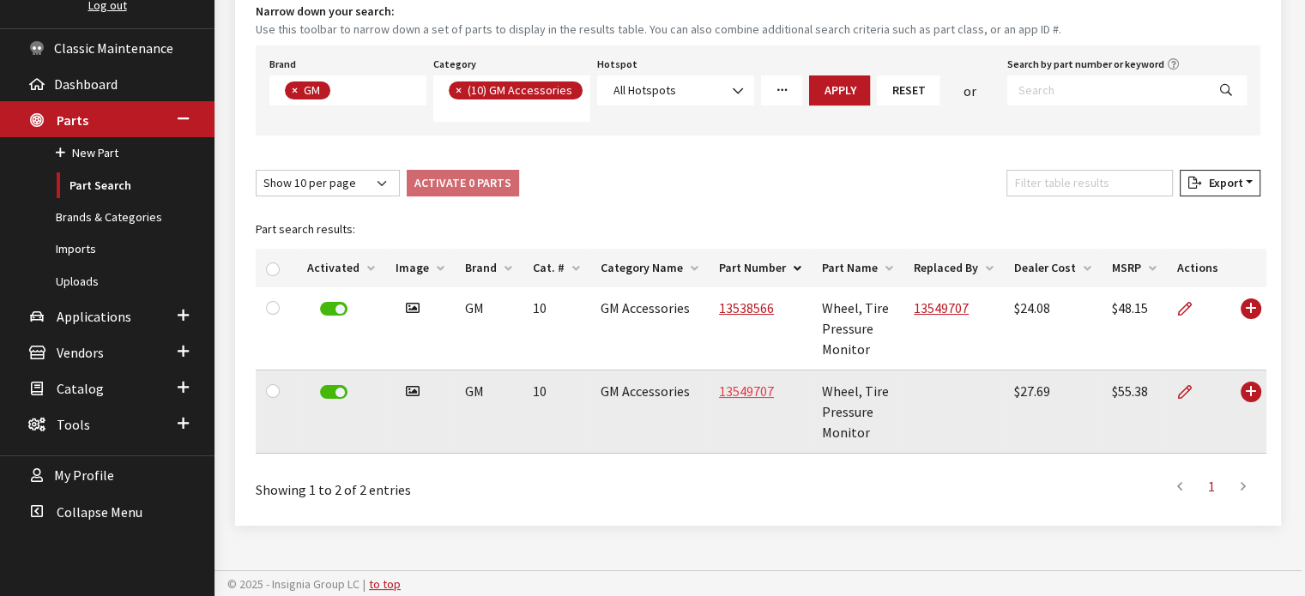
click at [728, 393] on link "13549707" at bounding box center [746, 391] width 55 height 17
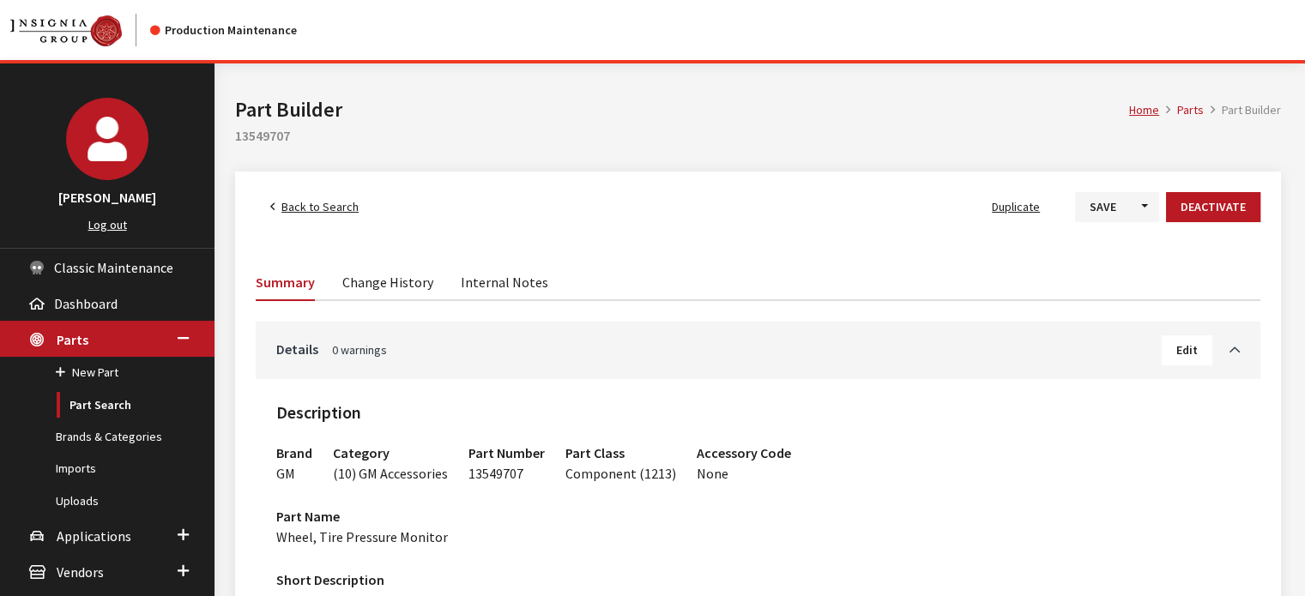
click at [389, 285] on link "Change History" at bounding box center [387, 281] width 91 height 36
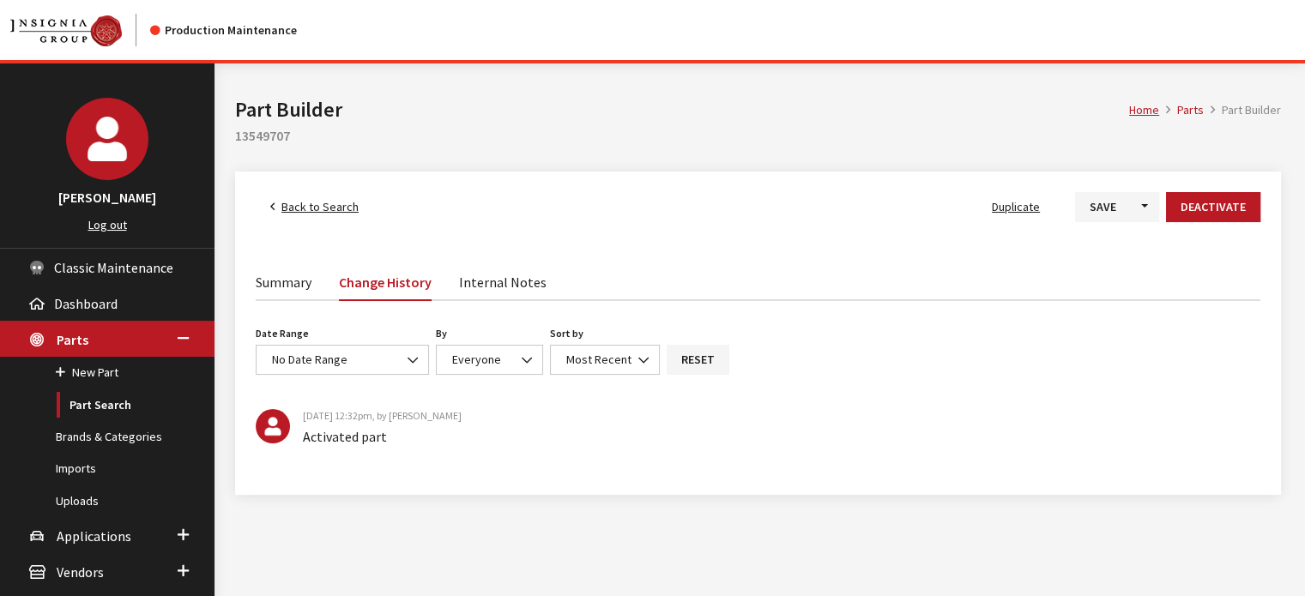
click at [307, 277] on link "Summary" at bounding box center [284, 281] width 56 height 36
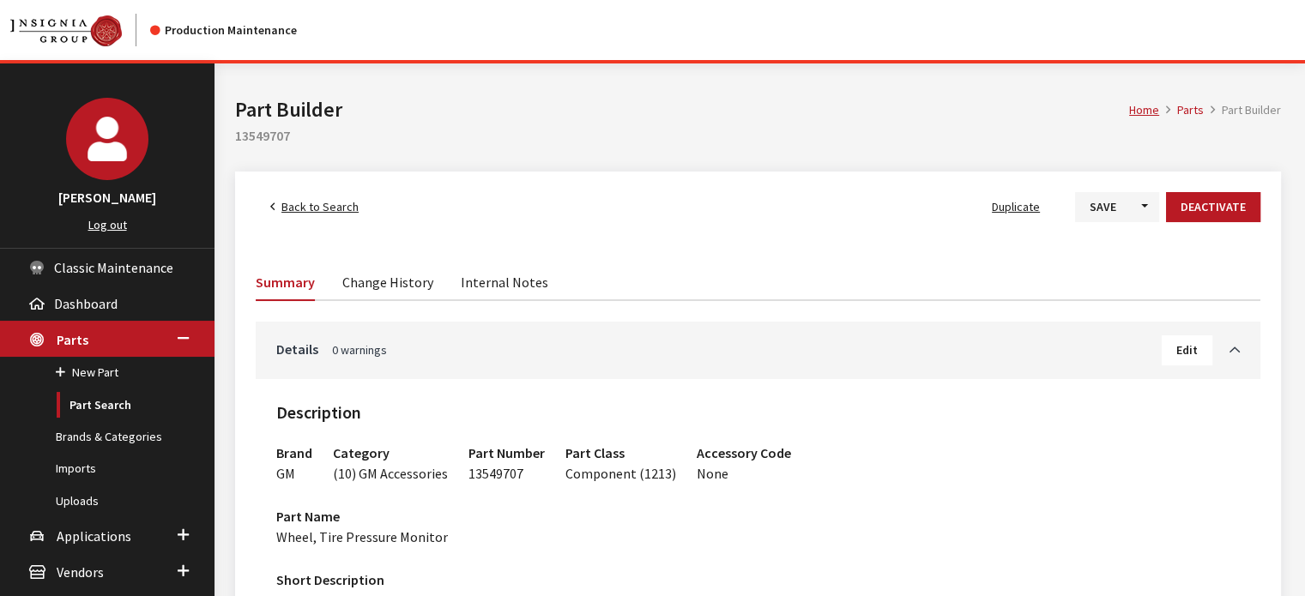
click at [506, 473] on span "13549707" at bounding box center [495, 473] width 55 height 17
copy span "13549707"
click at [325, 210] on span "Back to Search" at bounding box center [319, 206] width 77 height 15
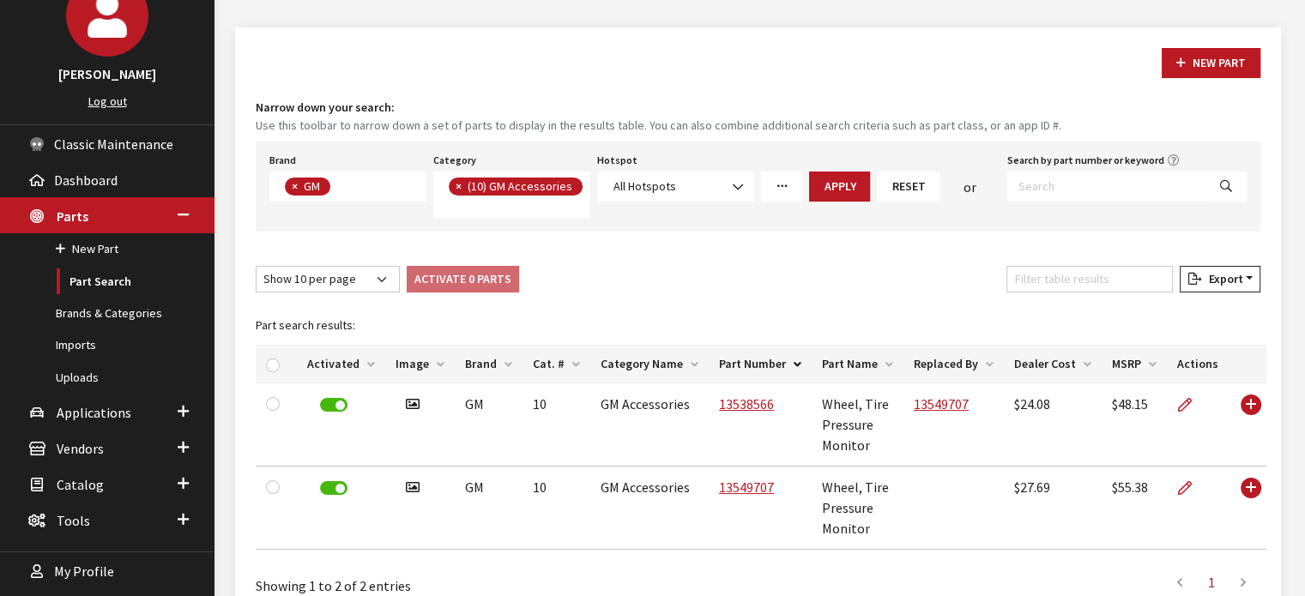
scroll to position [134, 0]
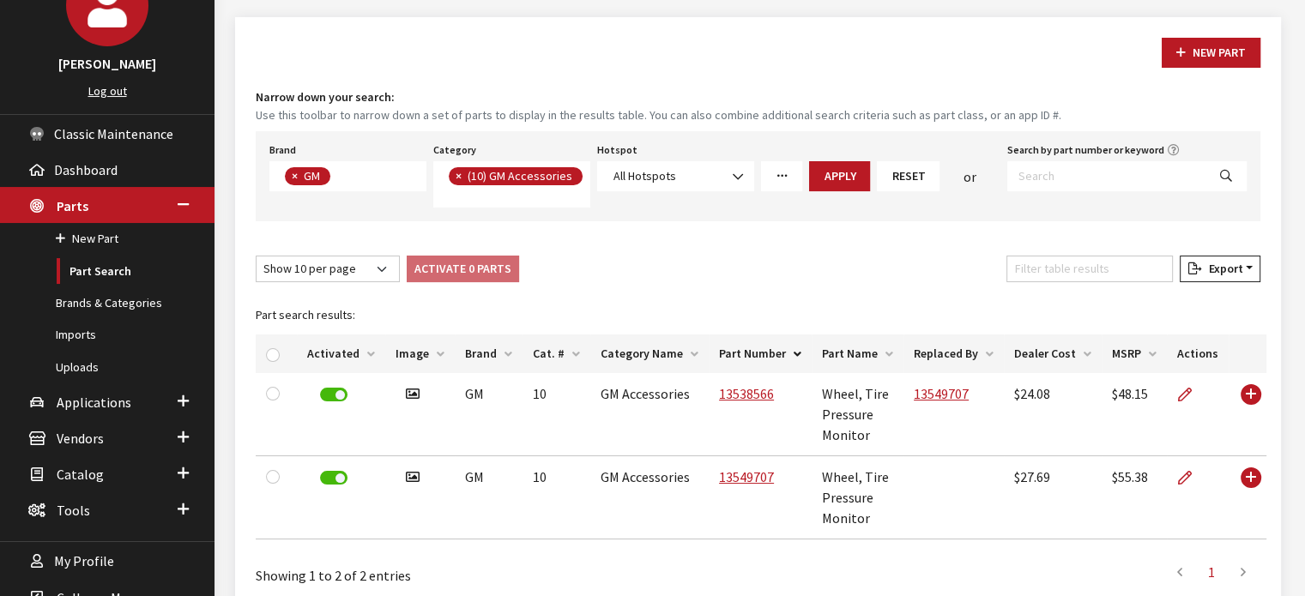
click at [784, 171] on icon "More Filters" at bounding box center [782, 177] width 12 height 12
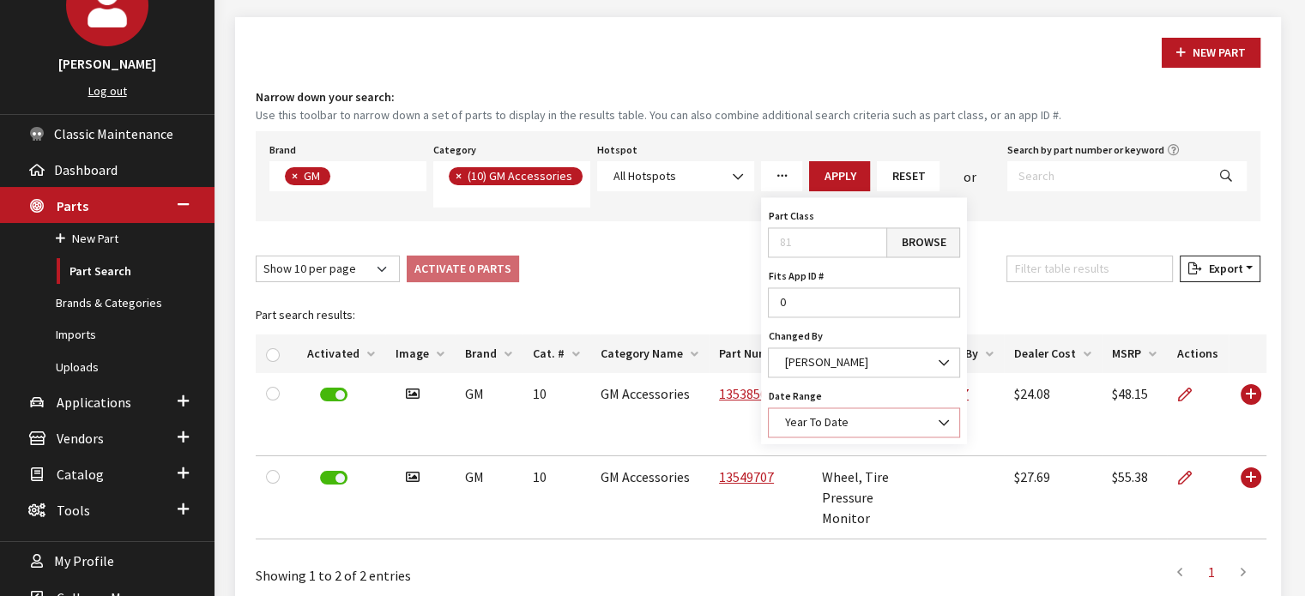
click at [820, 421] on span "Year To Date" at bounding box center [864, 422] width 170 height 18
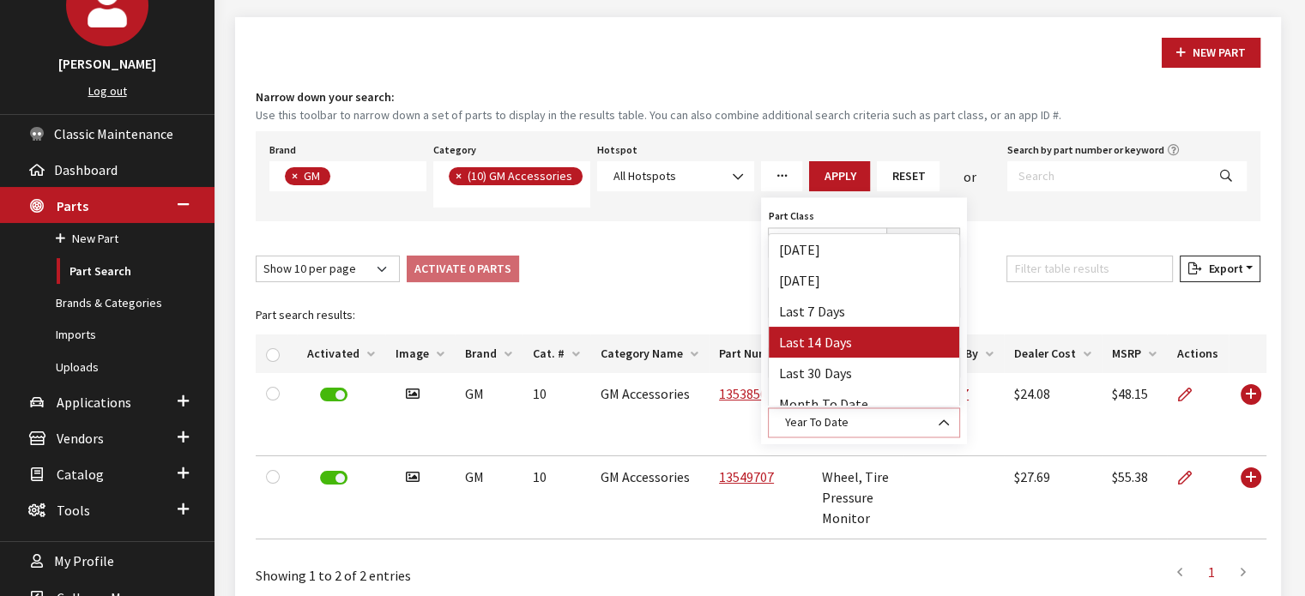
scroll to position [75, 0]
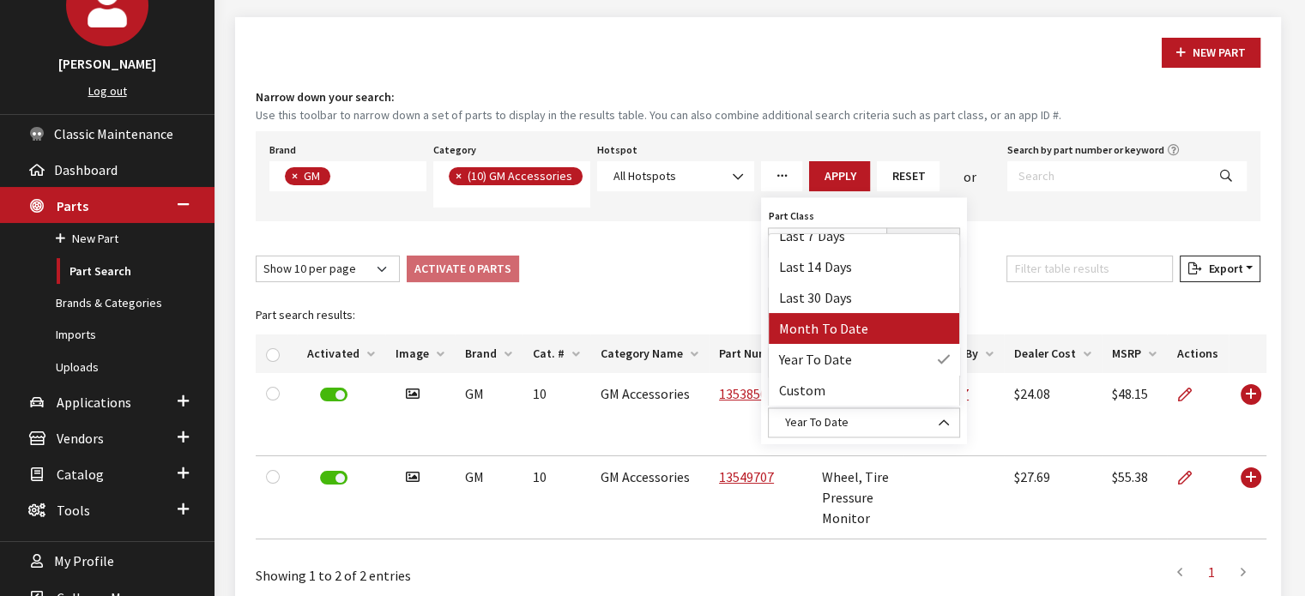
click at [659, 289] on div "Part search results: Activated Image Brand Cat. # Category Name Part Number Par…" at bounding box center [757, 421] width 1025 height 264
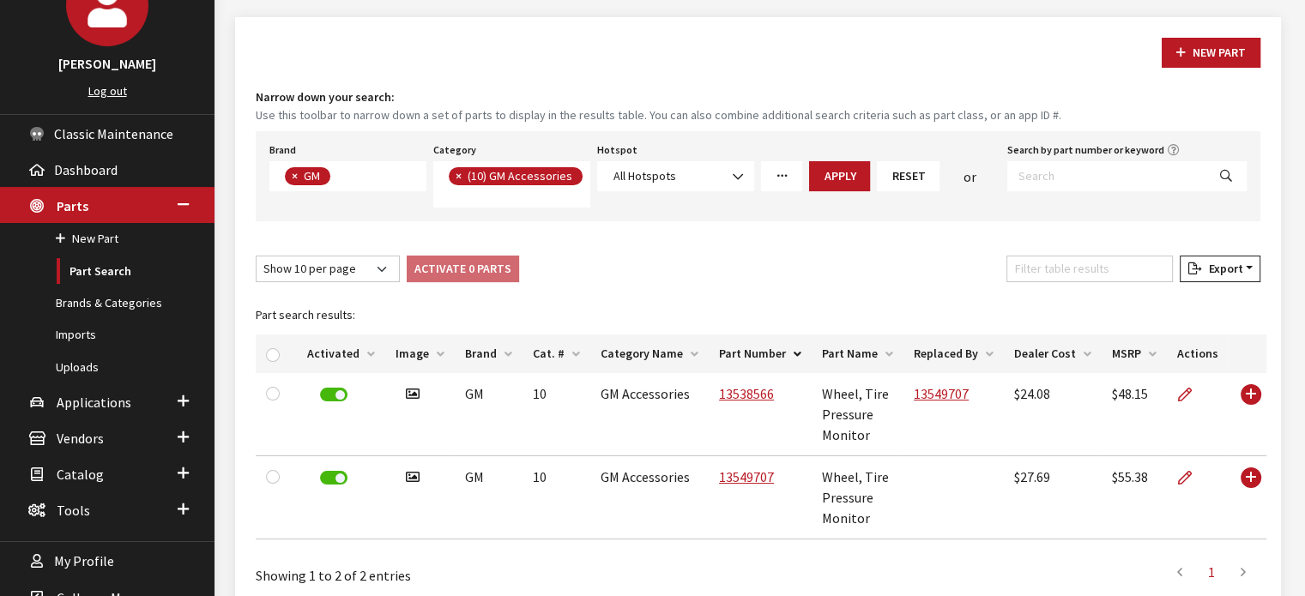
click at [906, 167] on button "Reset" at bounding box center [908, 176] width 63 height 30
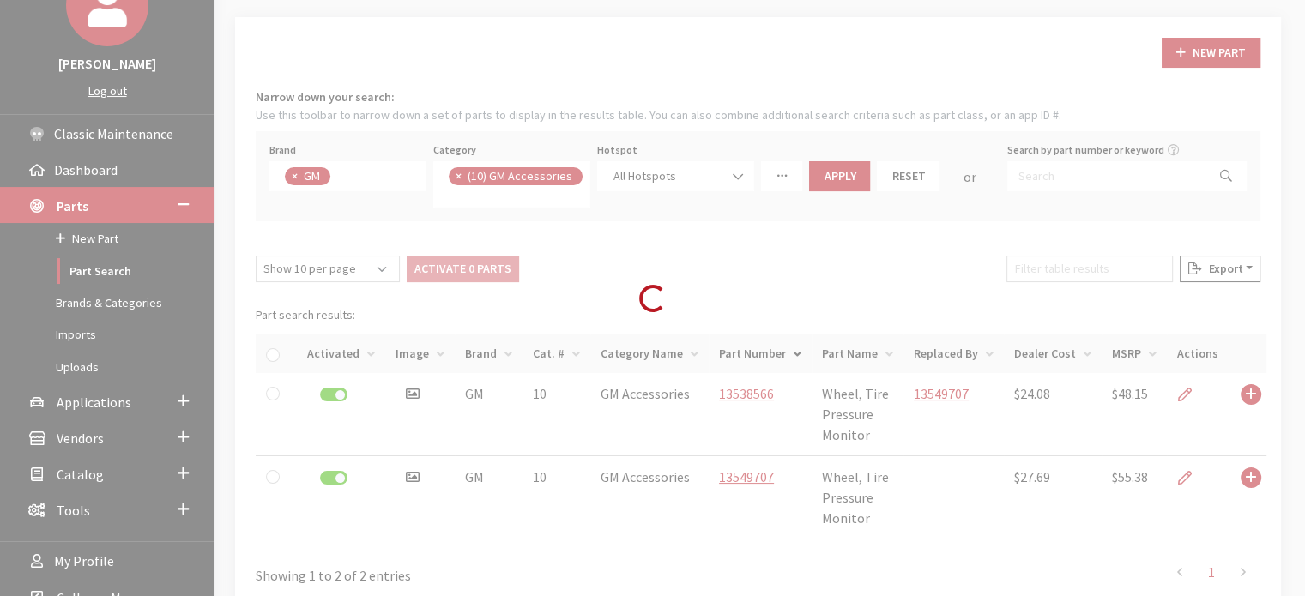
select select
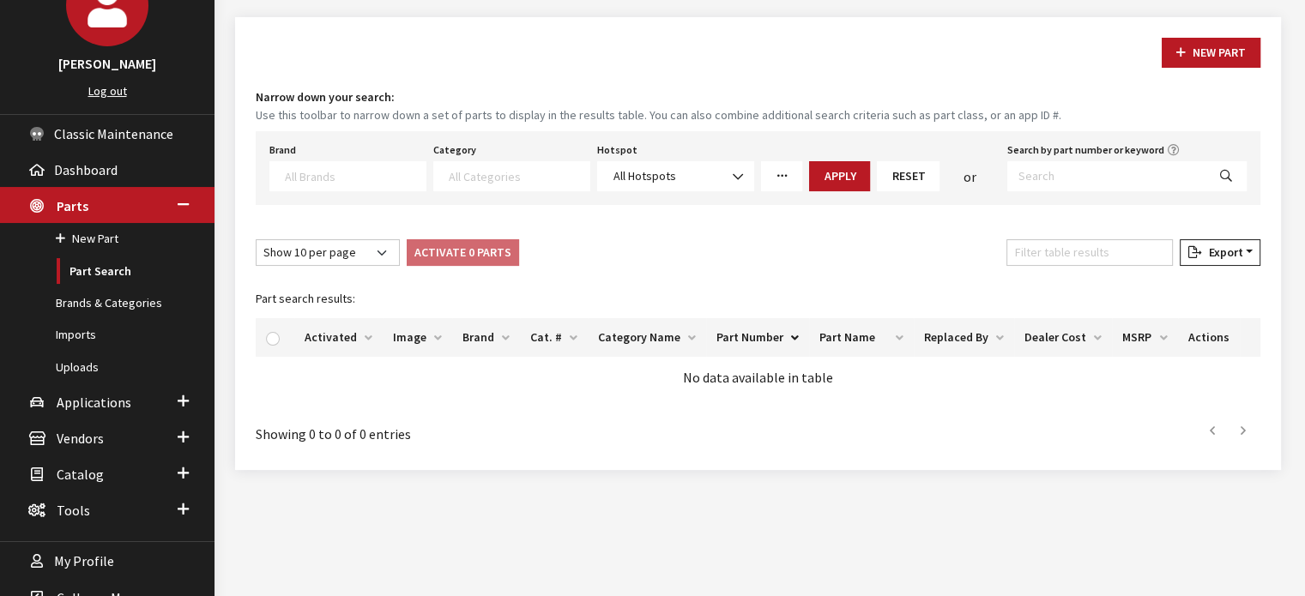
scroll to position [112, 0]
click at [325, 168] on textarea "Search" at bounding box center [355, 175] width 141 height 15
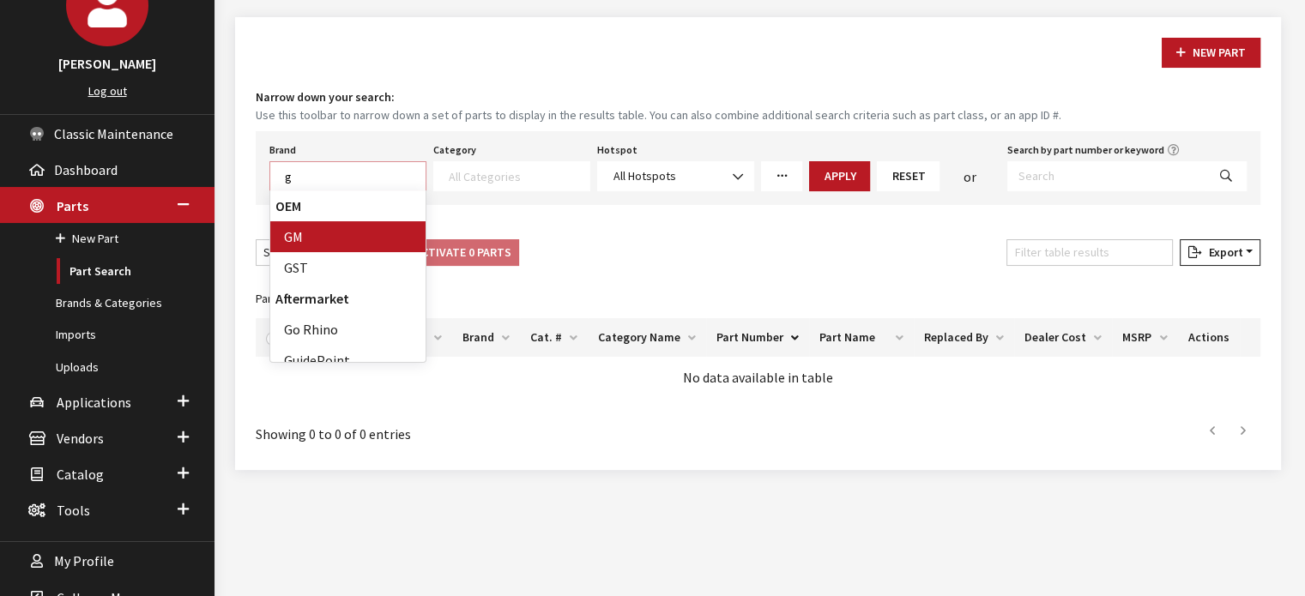
scroll to position [1, 0]
type textarea "gm"
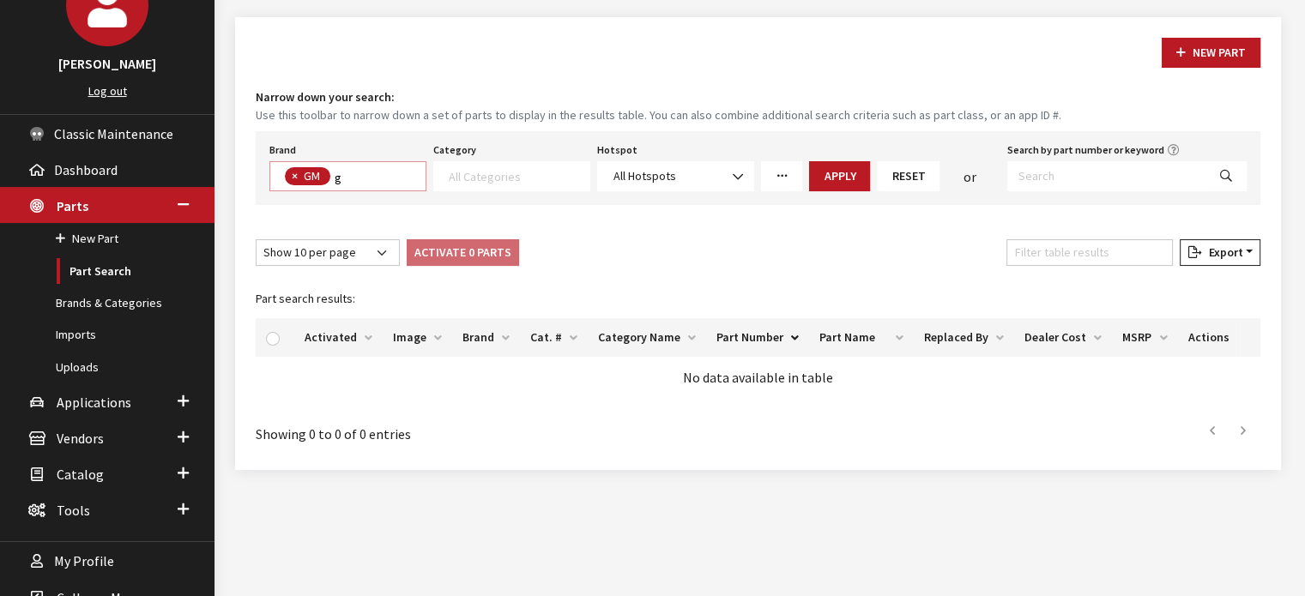
select select "1"
click at [459, 180] on textarea "Search" at bounding box center [519, 175] width 141 height 15
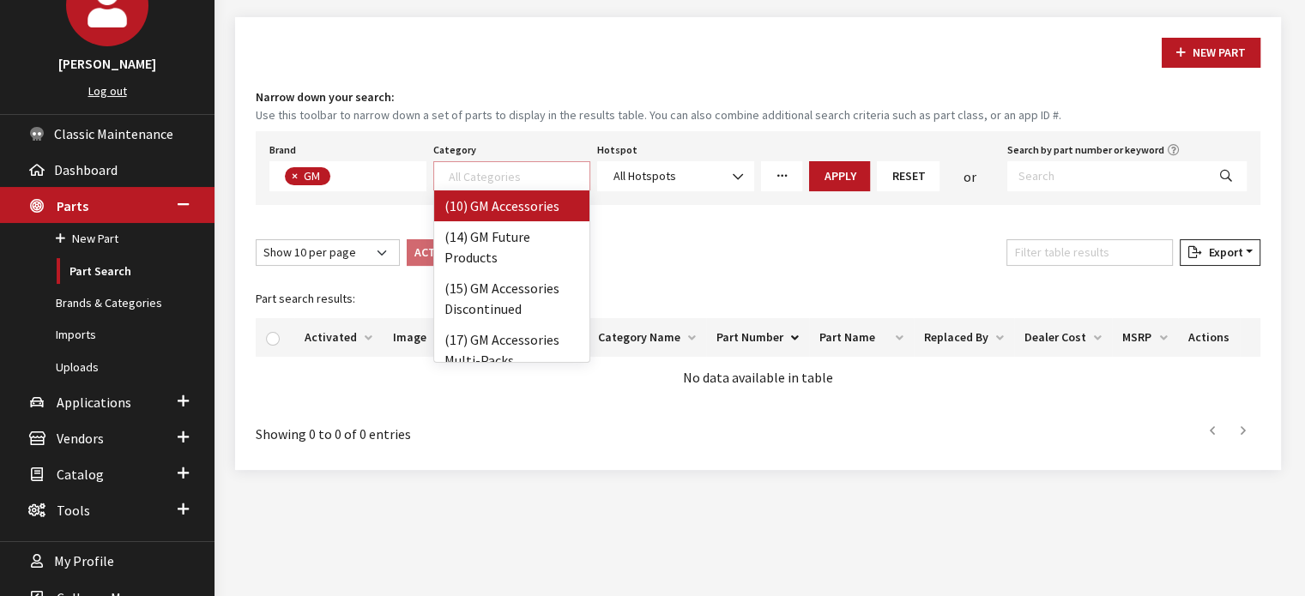
select select "5"
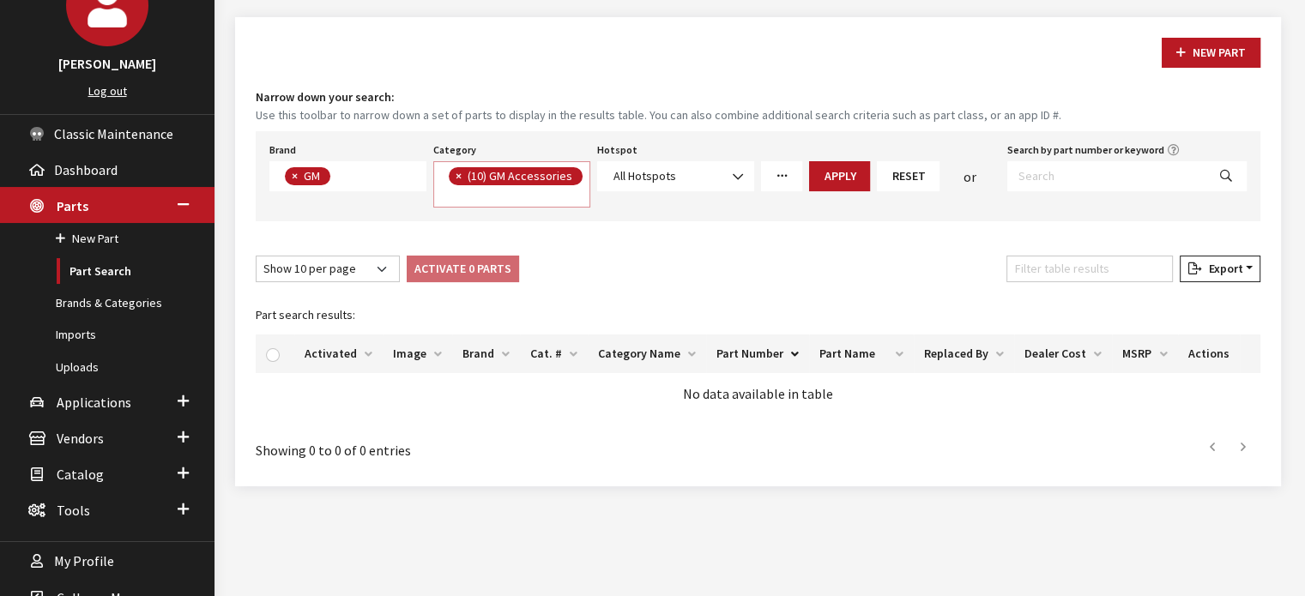
click at [792, 181] on link "More Filters" at bounding box center [781, 176] width 41 height 30
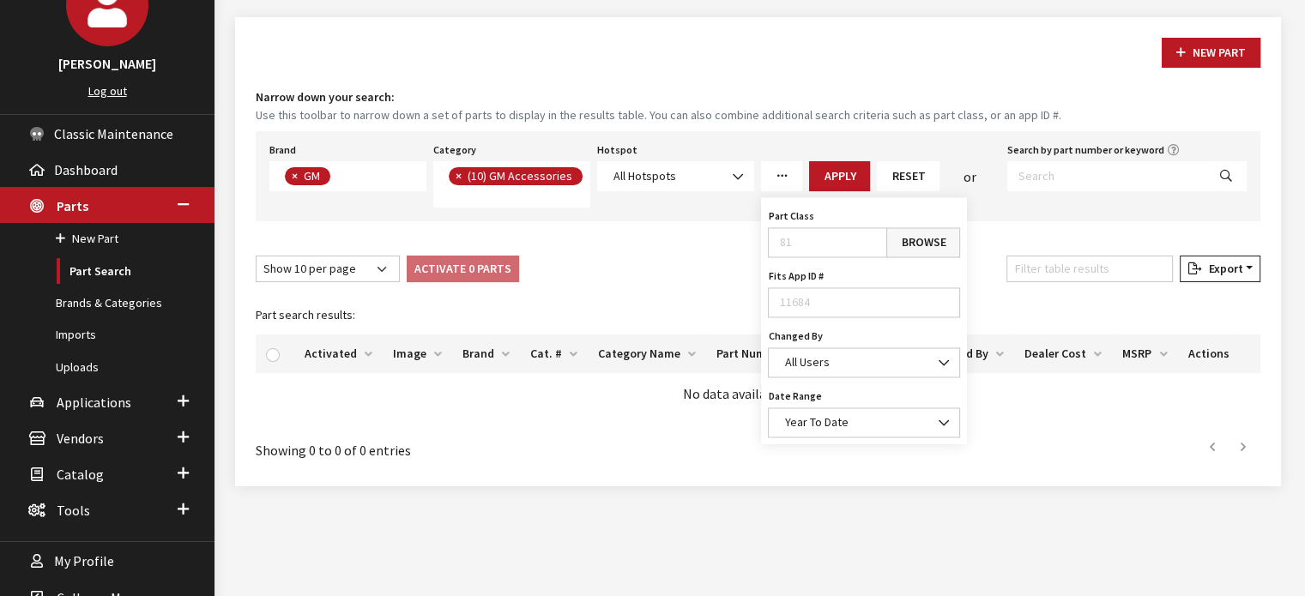
click at [906, 246] on link "Browse" at bounding box center [923, 242] width 74 height 30
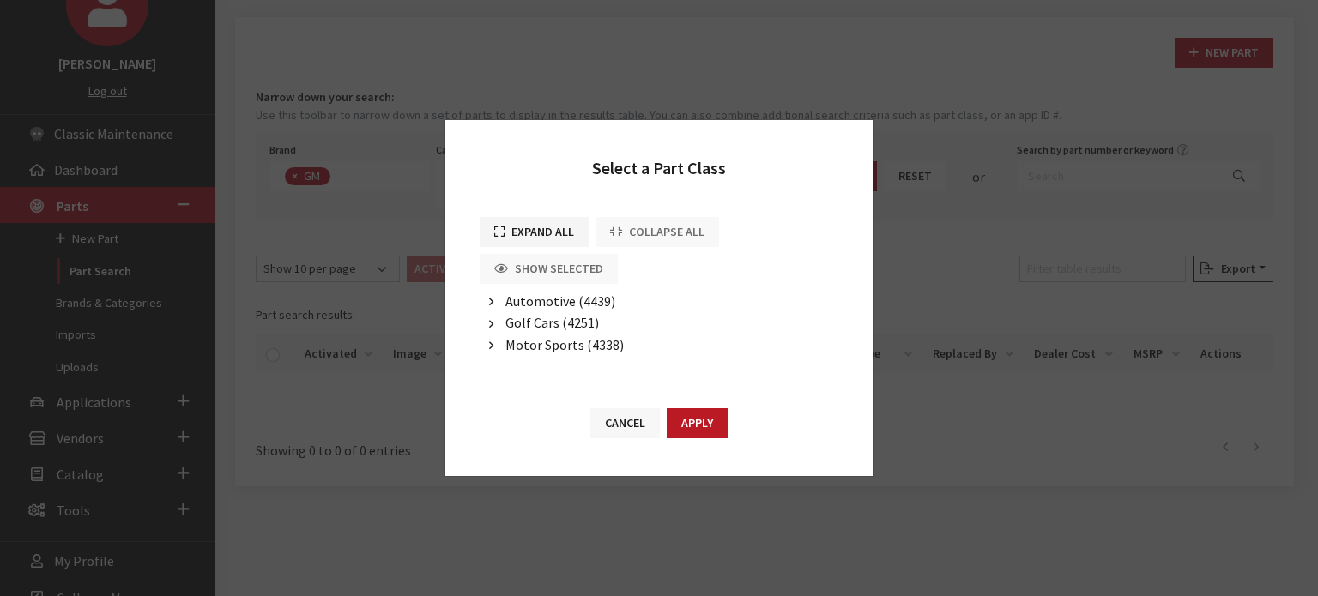
click at [638, 418] on button "Cancel" at bounding box center [624, 423] width 69 height 30
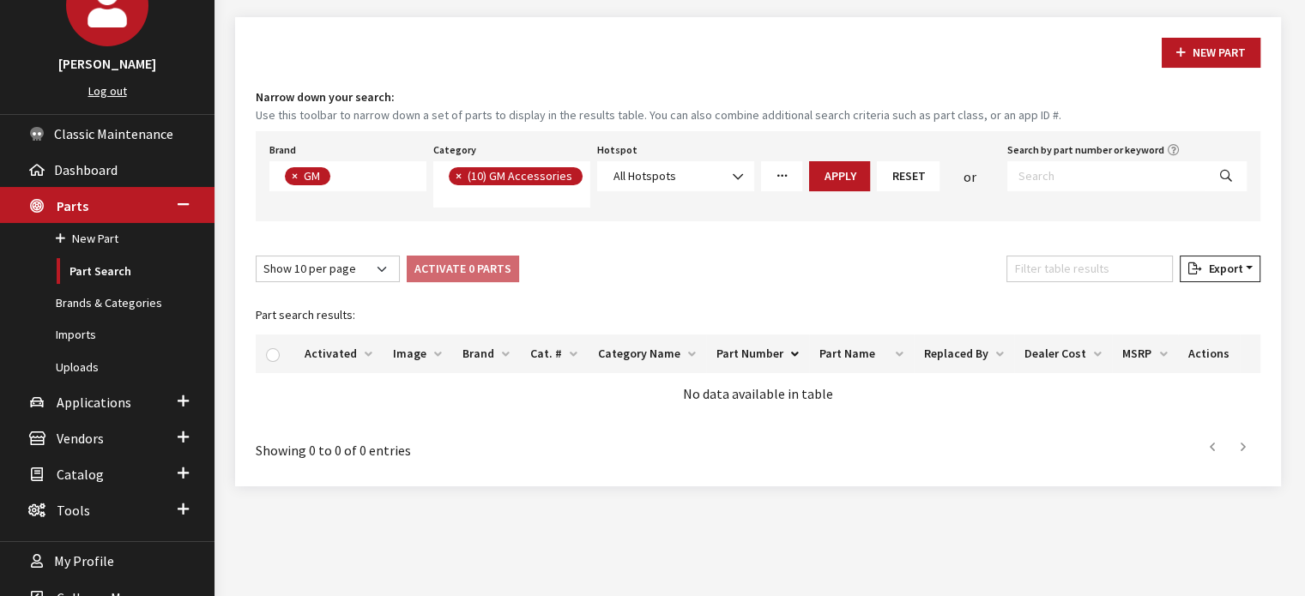
click at [785, 176] on icon "More Filters" at bounding box center [782, 177] width 12 height 12
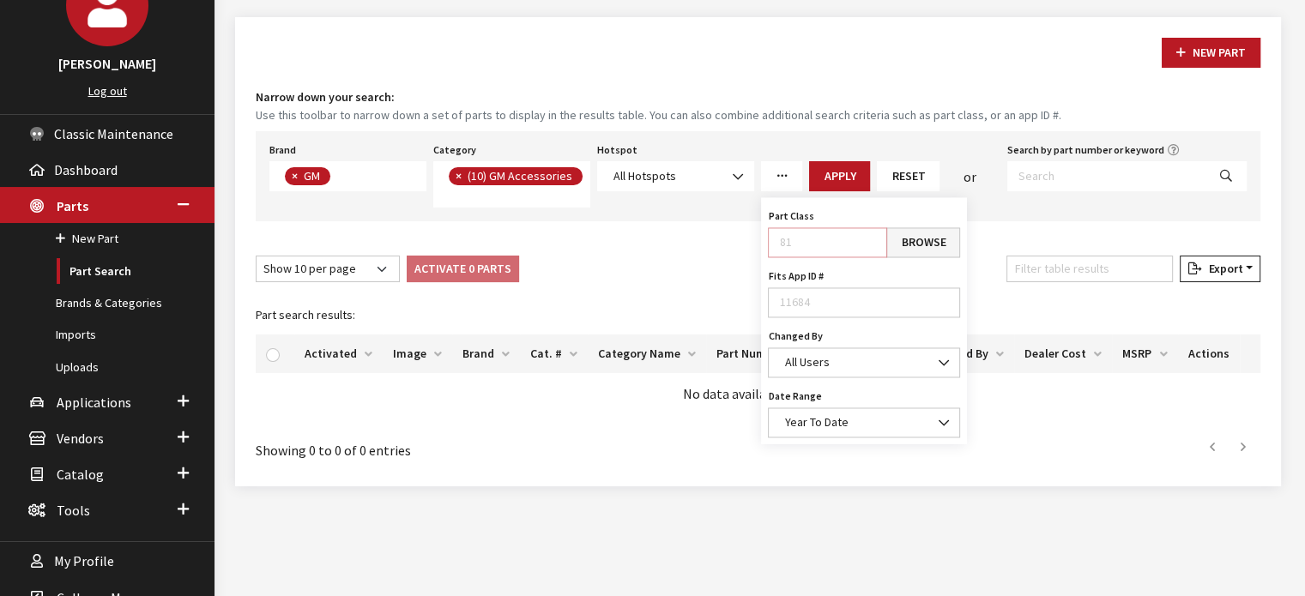
click at [800, 231] on input "Part Class" at bounding box center [827, 242] width 119 height 30
type input "39"
click at [848, 176] on button "Apply" at bounding box center [839, 176] width 61 height 30
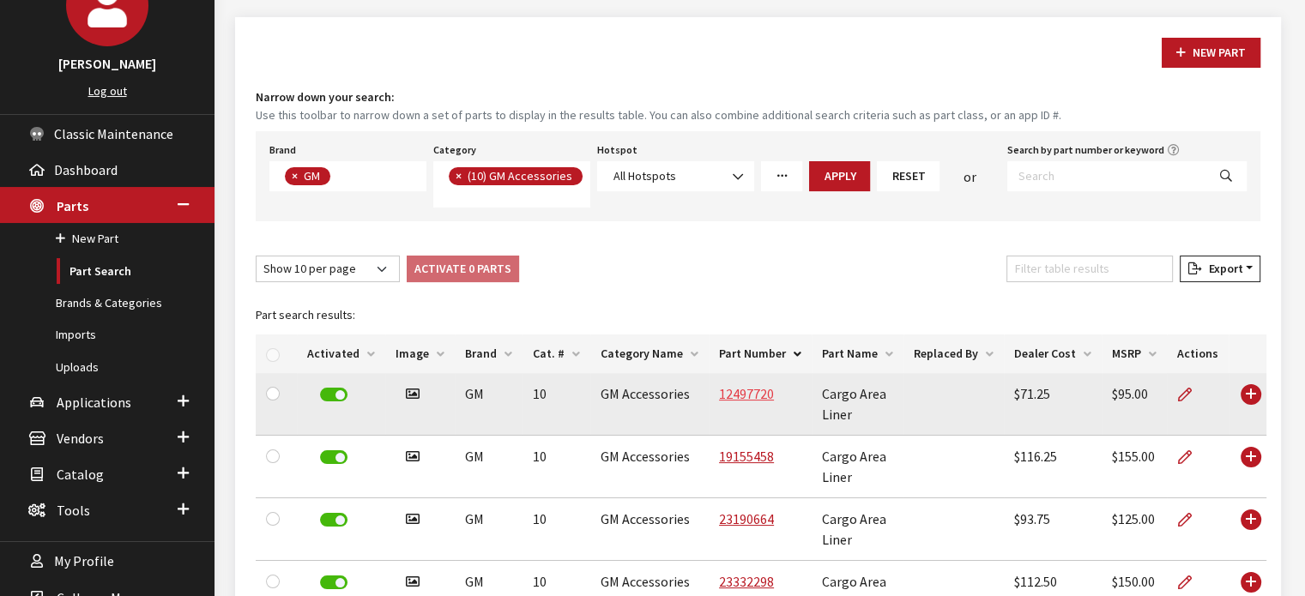
click at [731, 389] on link "12497720" at bounding box center [746, 393] width 55 height 17
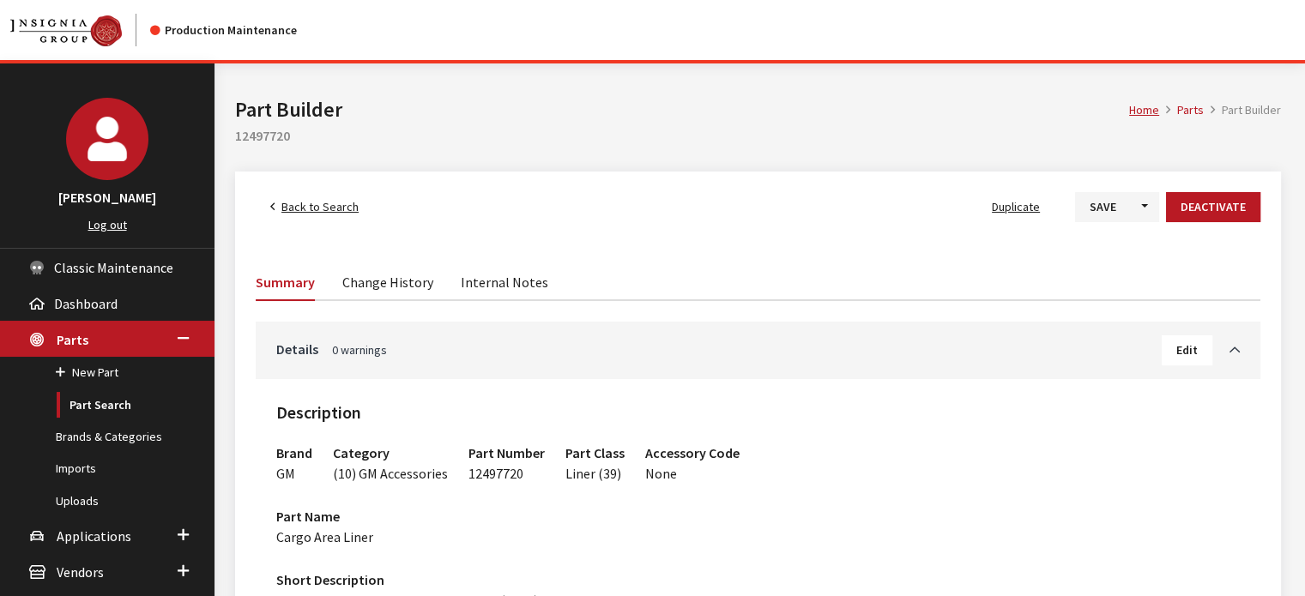
click at [391, 295] on link "Change History" at bounding box center [387, 281] width 91 height 36
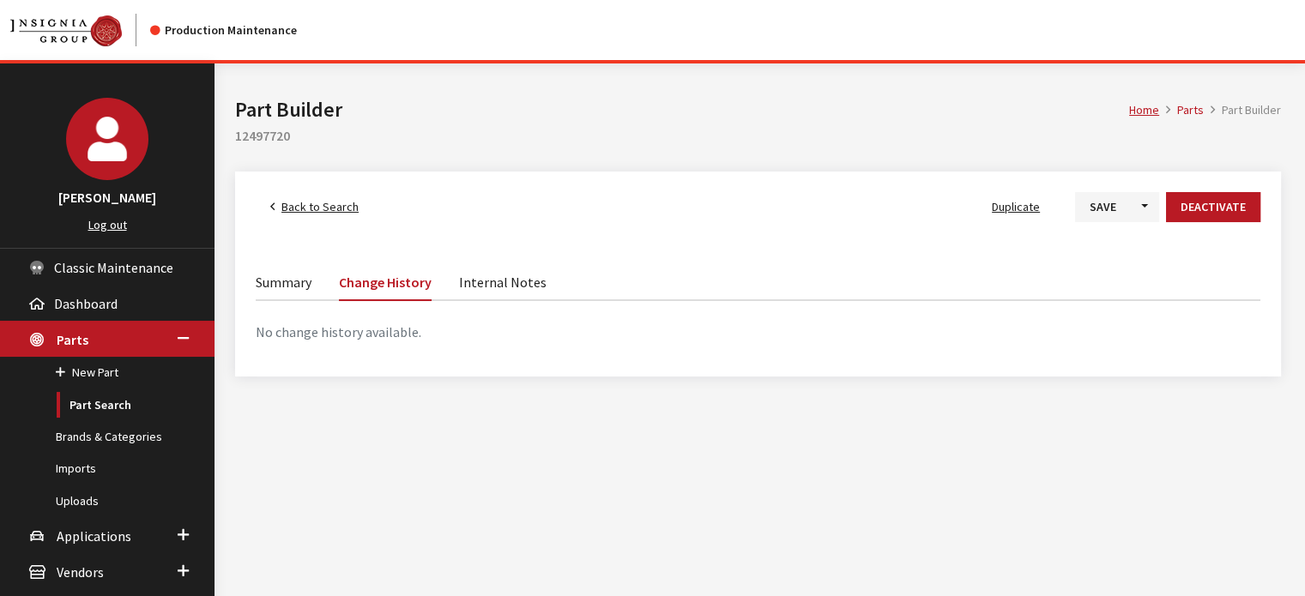
click at [295, 277] on link "Summary" at bounding box center [284, 281] width 56 height 36
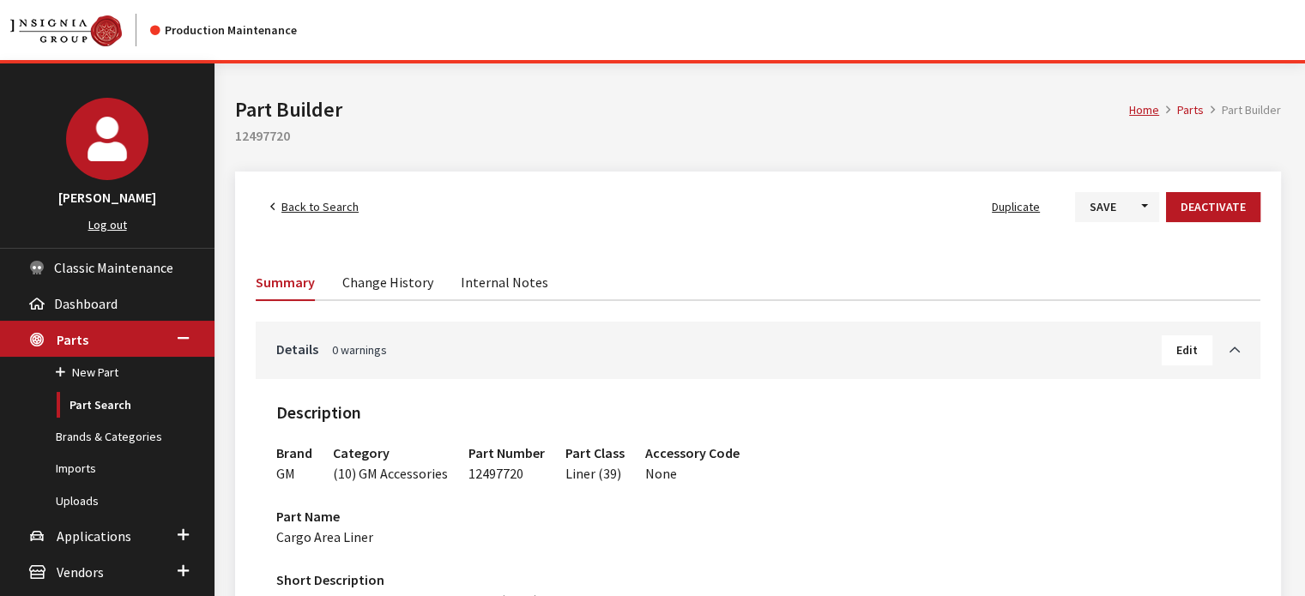
click at [295, 195] on link "Back to Search" at bounding box center [315, 207] width 118 height 30
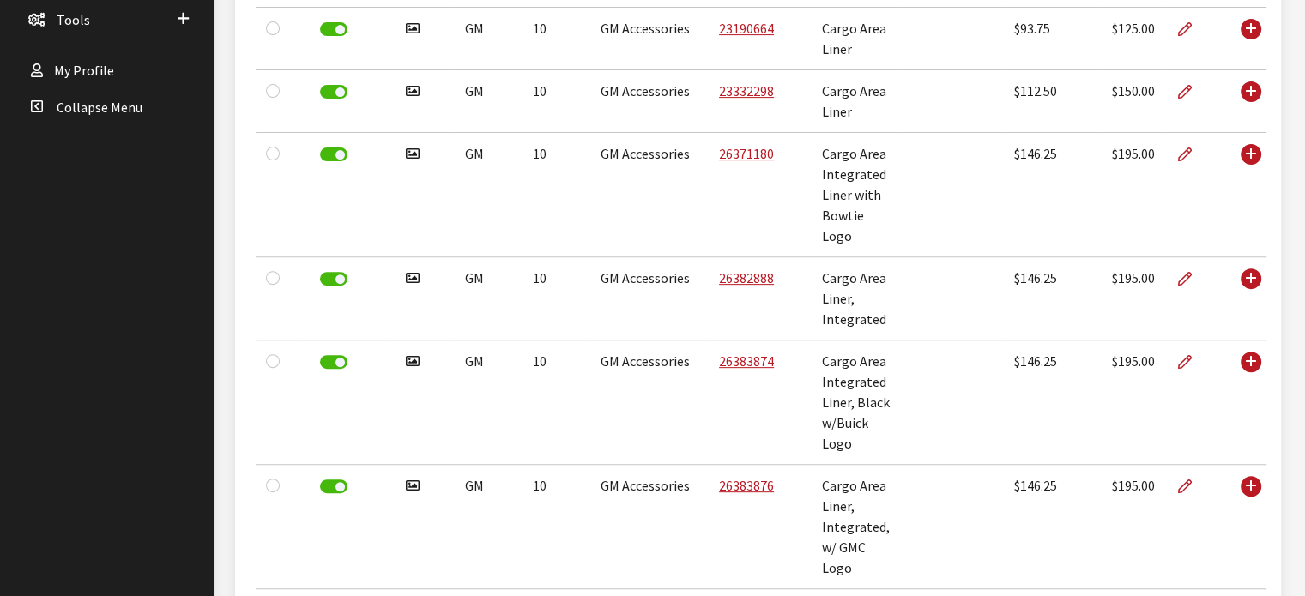
scroll to position [628, 0]
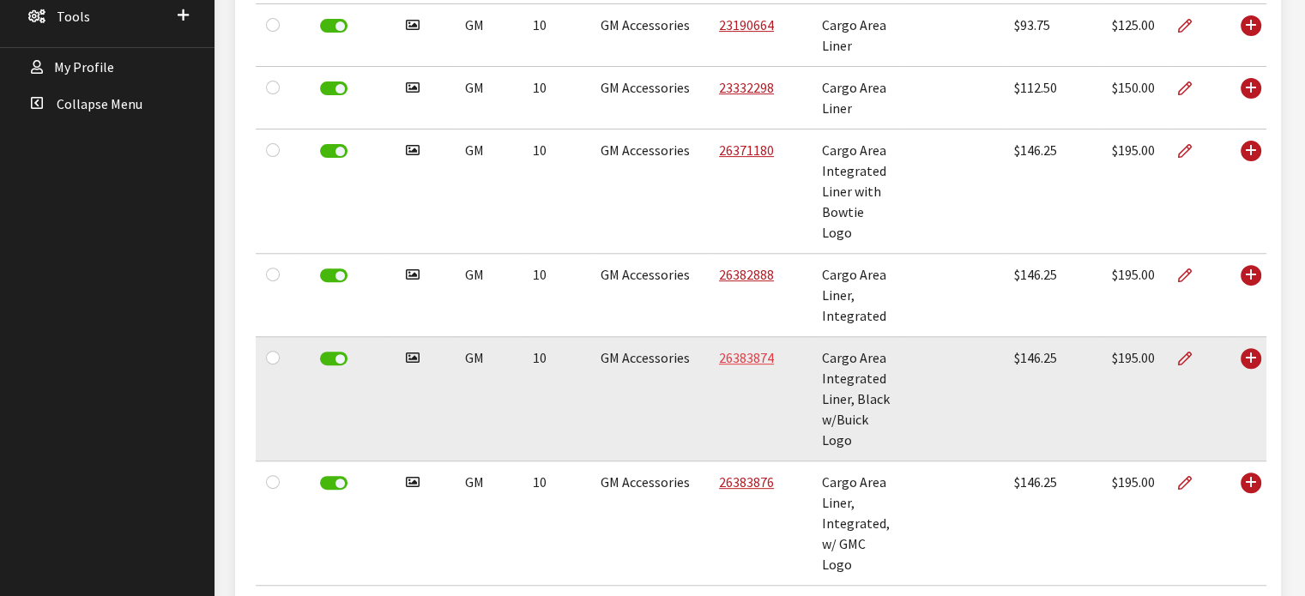
click at [736, 349] on link "26383874" at bounding box center [746, 357] width 55 height 17
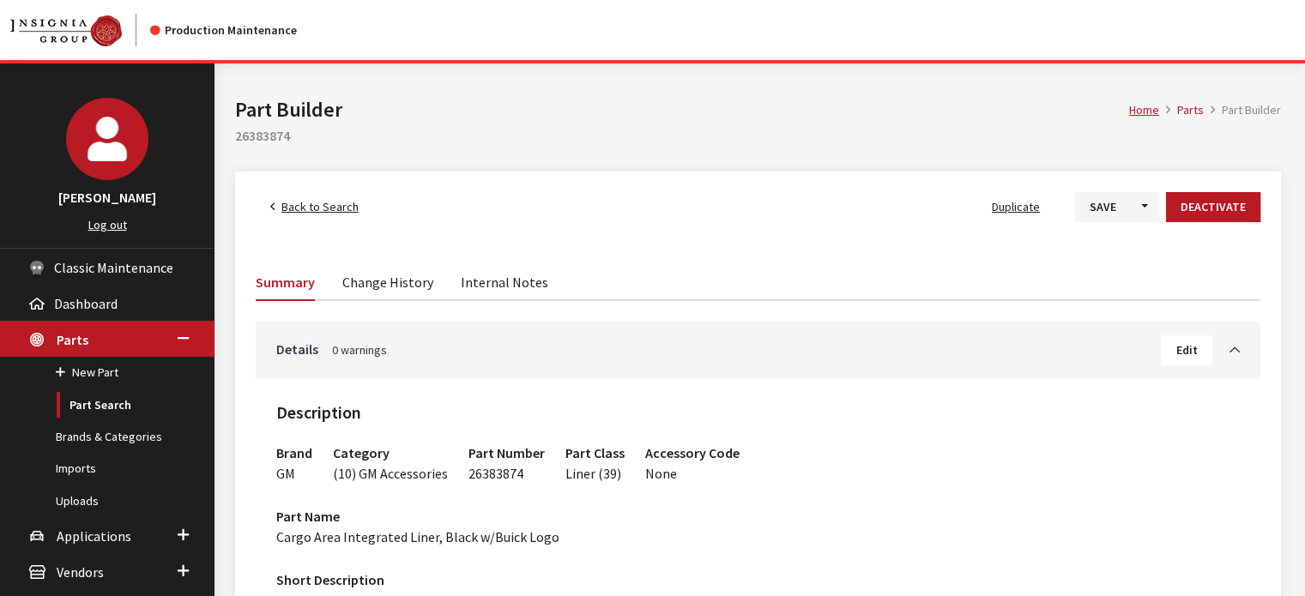
click at [393, 283] on link "Change History" at bounding box center [387, 281] width 91 height 36
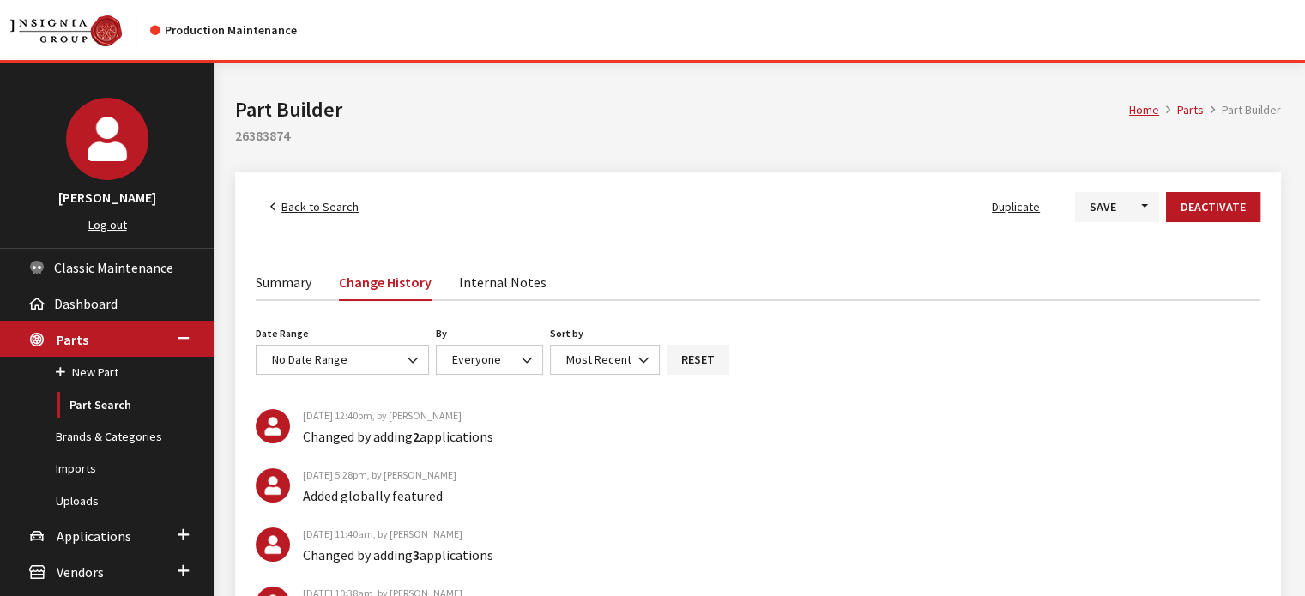
click at [305, 283] on link "Summary" at bounding box center [284, 281] width 56 height 36
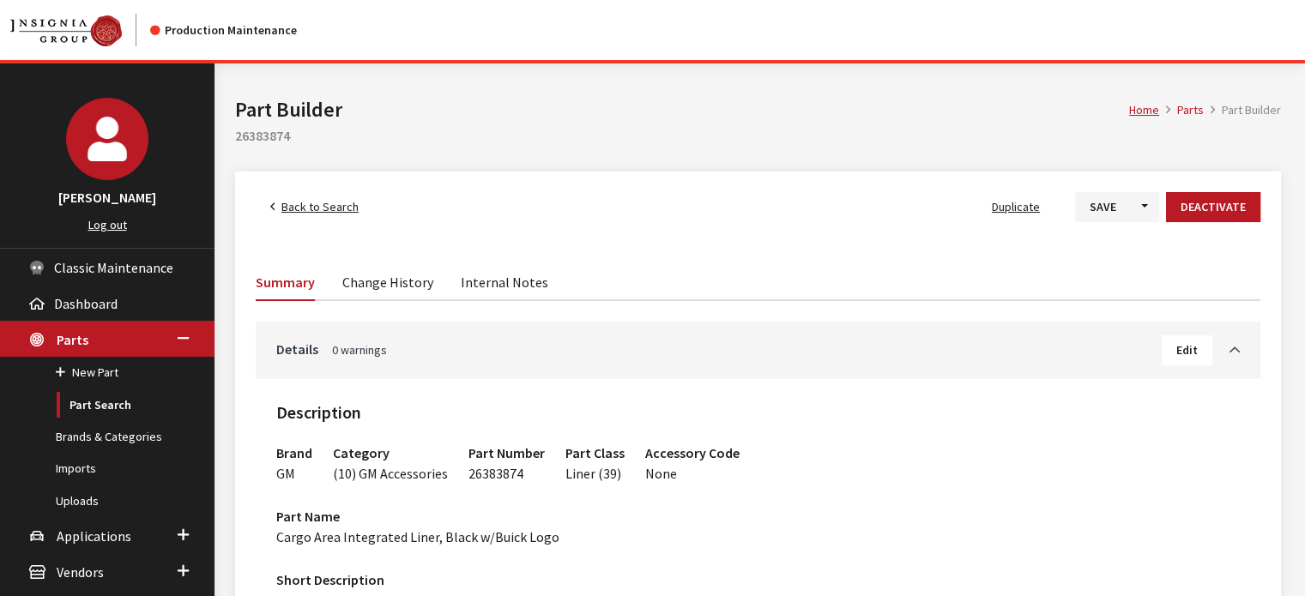
click at [496, 476] on span "26383874" at bounding box center [495, 473] width 55 height 17
copy span "26383874"
click at [312, 209] on span "Back to Search" at bounding box center [319, 206] width 77 height 15
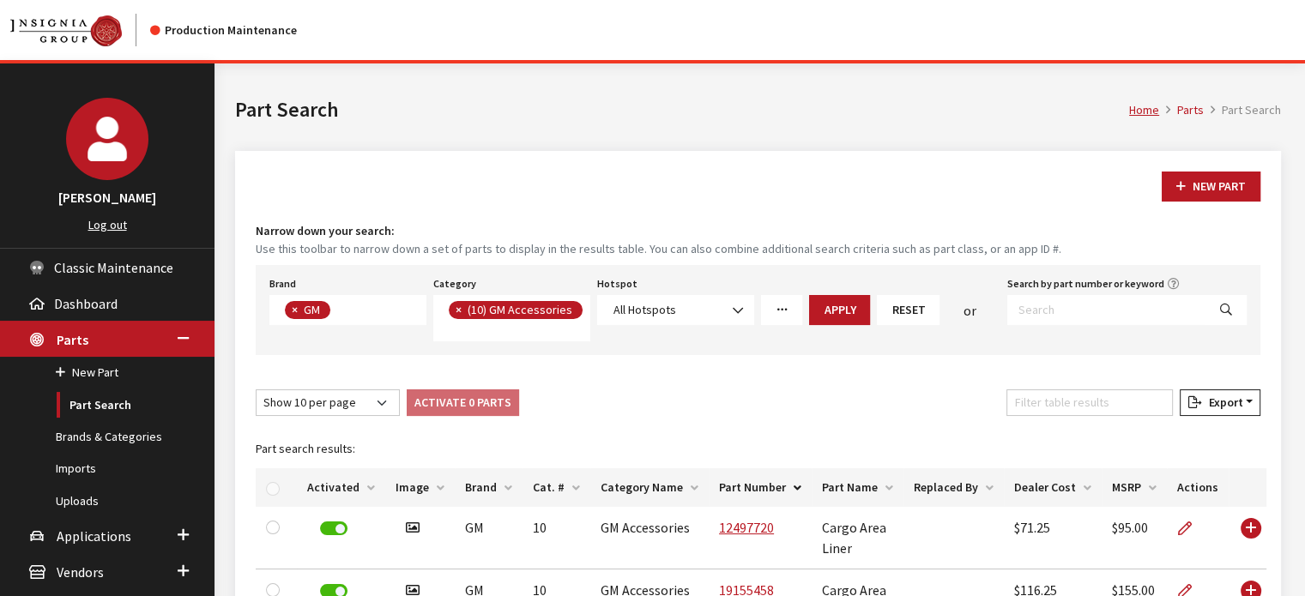
scroll to position [15, 0]
click at [450, 263] on div "Narrow down your search: Use this toolbar to narrow down a set of parts to disp…" at bounding box center [758, 288] width 1005 height 133
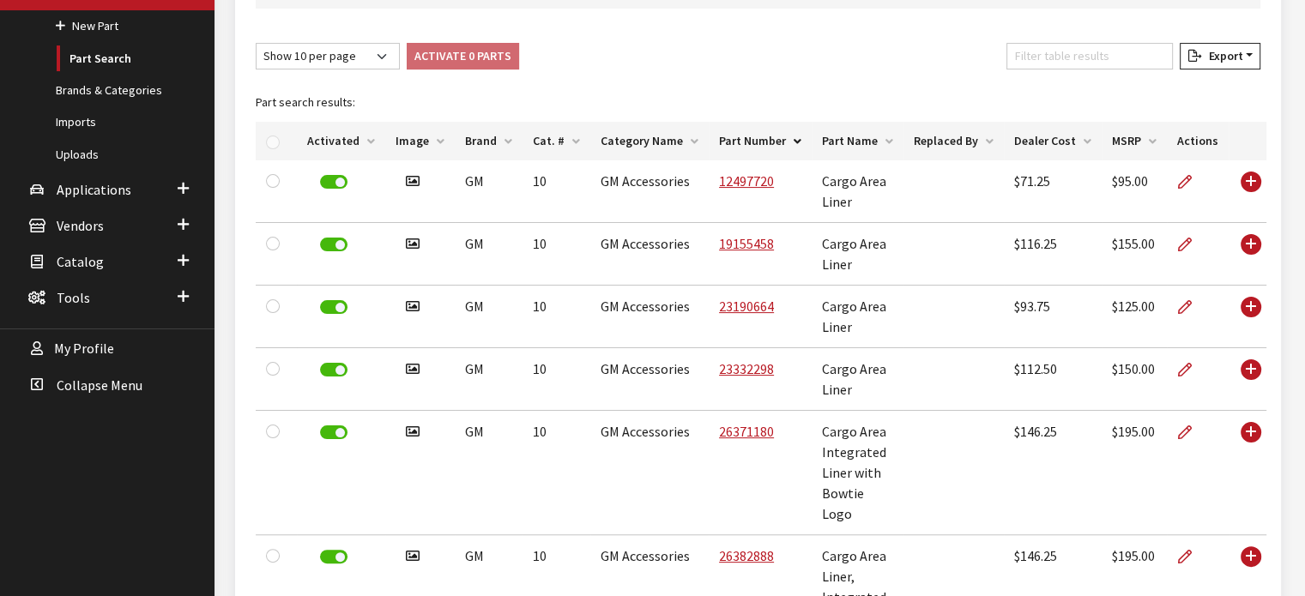
scroll to position [357, 0]
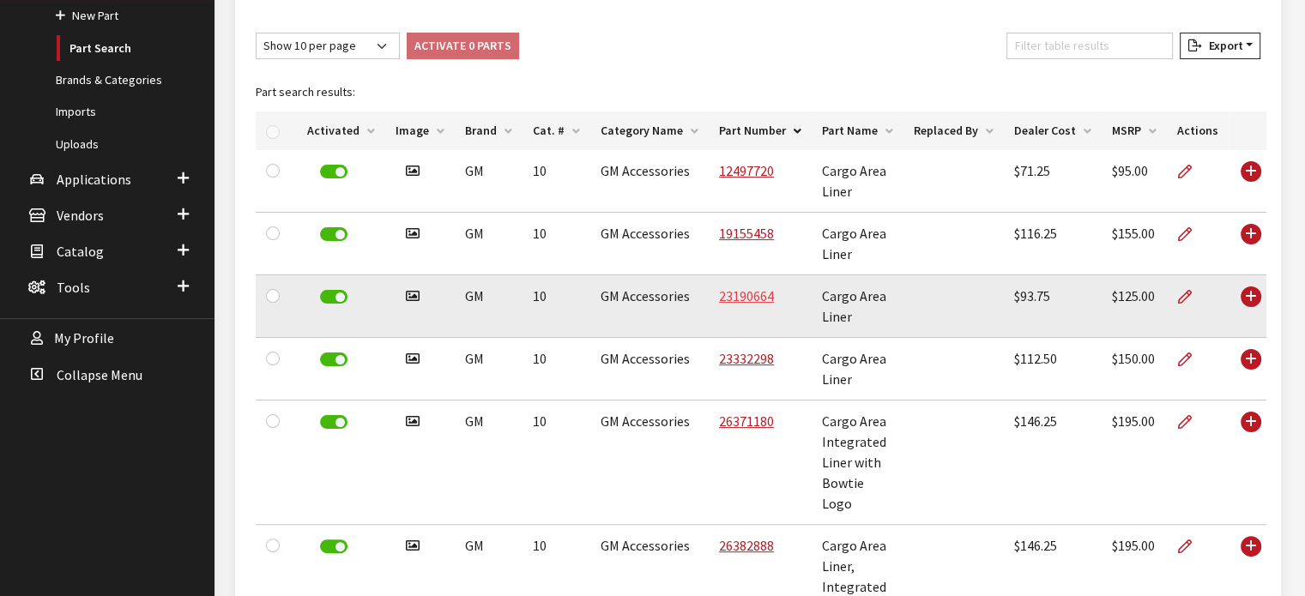
click at [738, 296] on link "23190664" at bounding box center [746, 295] width 55 height 17
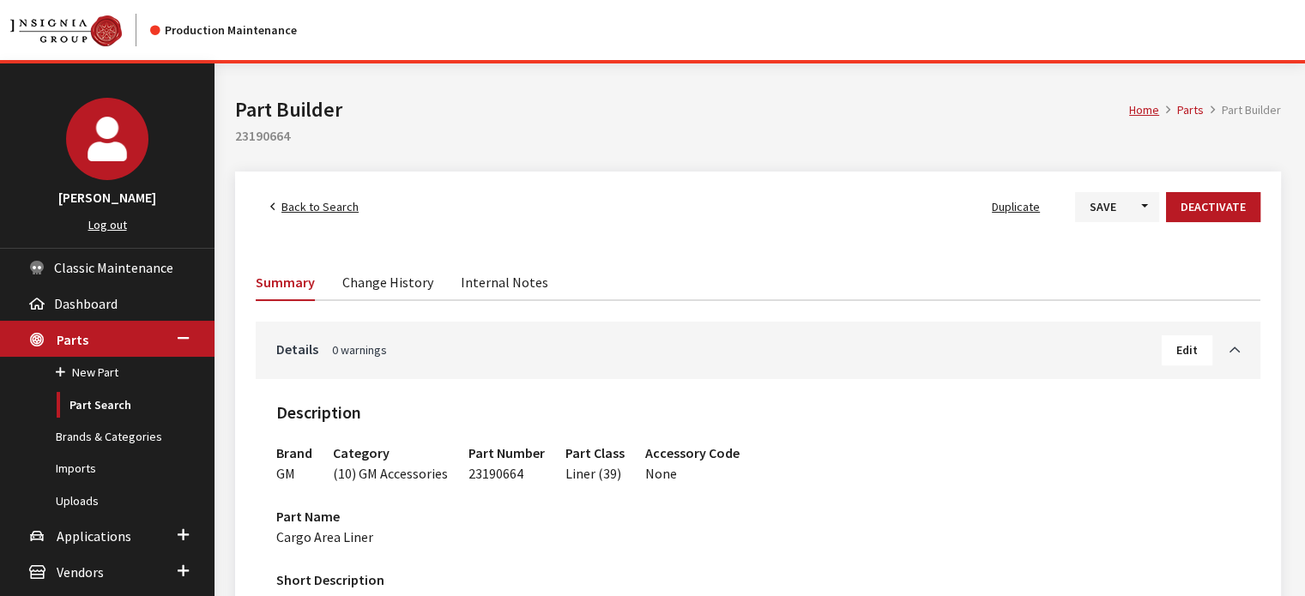
click at [489, 476] on span "23190664" at bounding box center [495, 473] width 55 height 17
copy span "23190664"
